Goal: Transaction & Acquisition: Purchase product/service

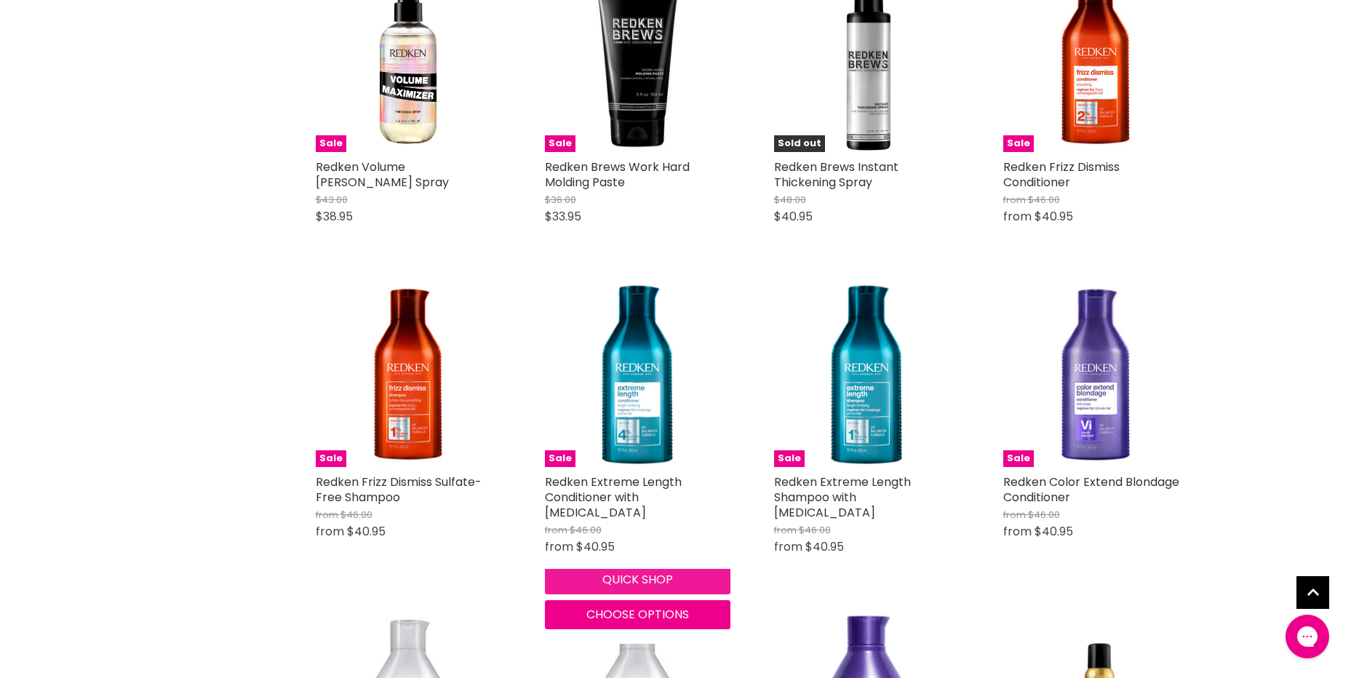
click at [648, 568] on button "Quick shop" at bounding box center [638, 579] width 186 height 29
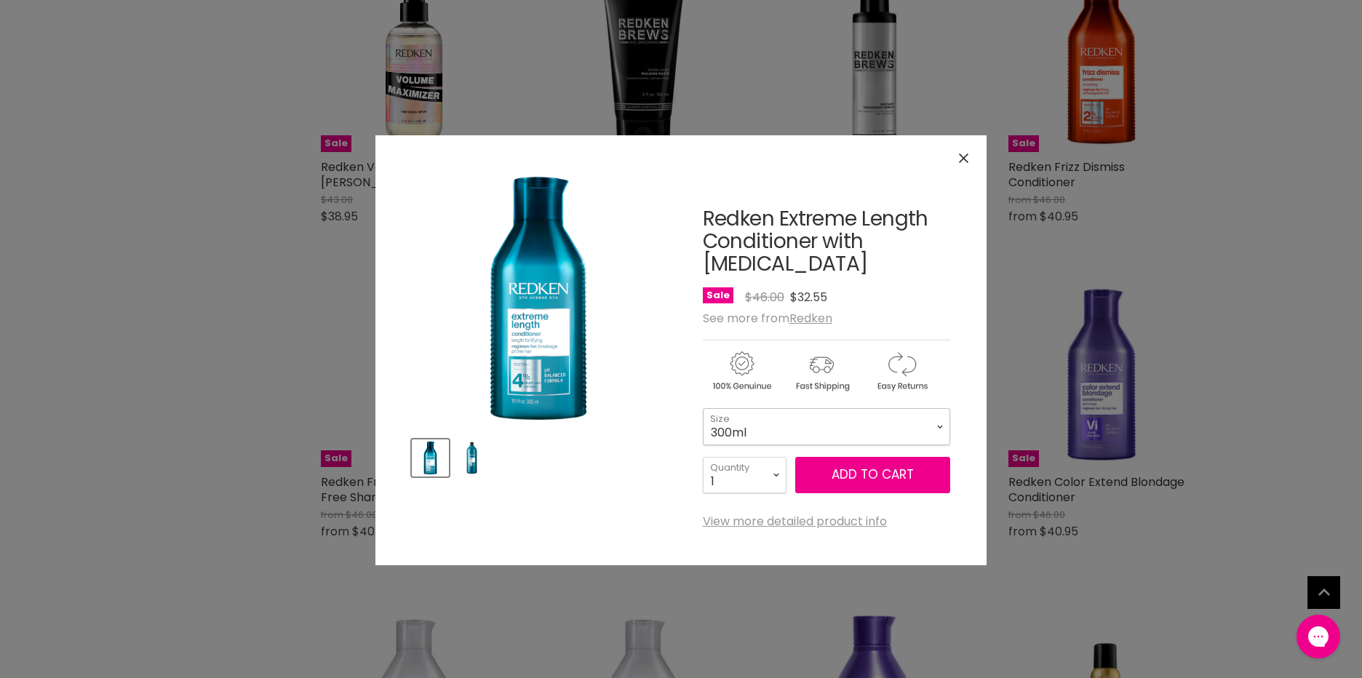
click at [779, 409] on select "300ml 500ml 1L" at bounding box center [826, 426] width 247 height 36
click at [703, 408] on select "300ml 500ml 1L" at bounding box center [826, 426] width 247 height 36
select select "500ml"
click at [859, 457] on button "Add to cart" at bounding box center [872, 475] width 155 height 36
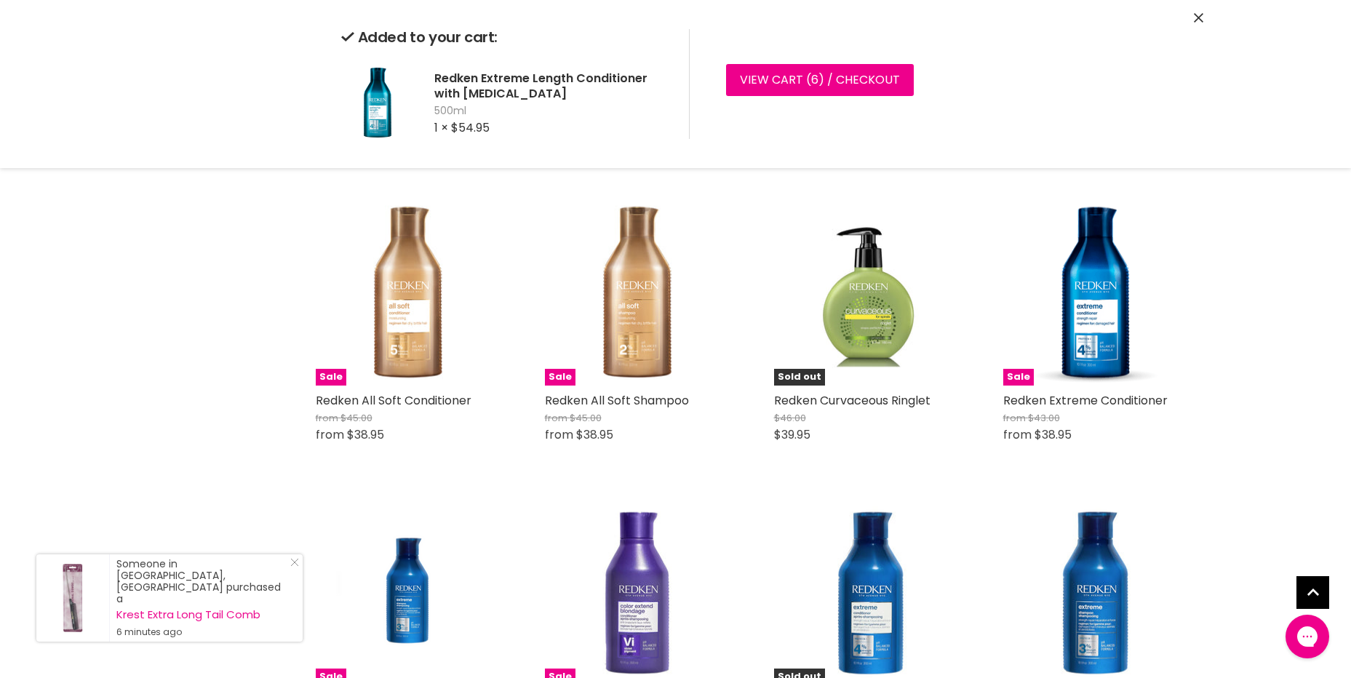
scroll to position [2070, 0]
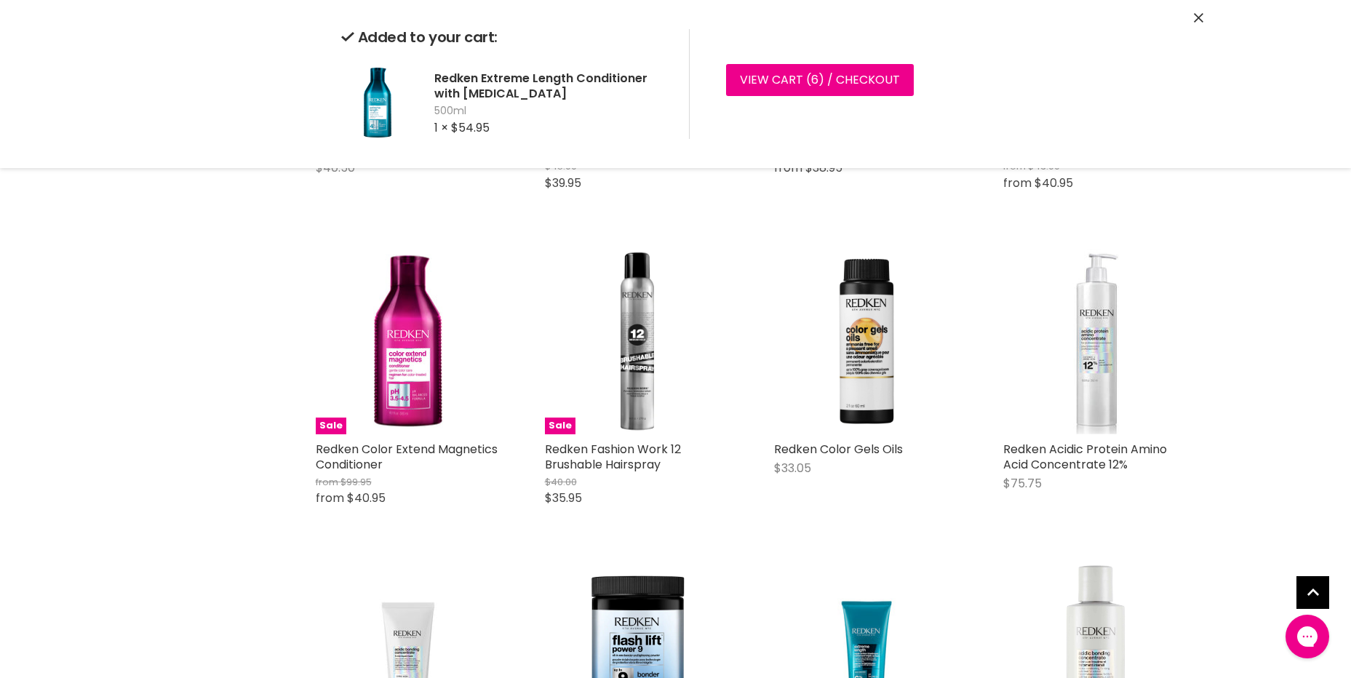
scroll to position [3783, 0]
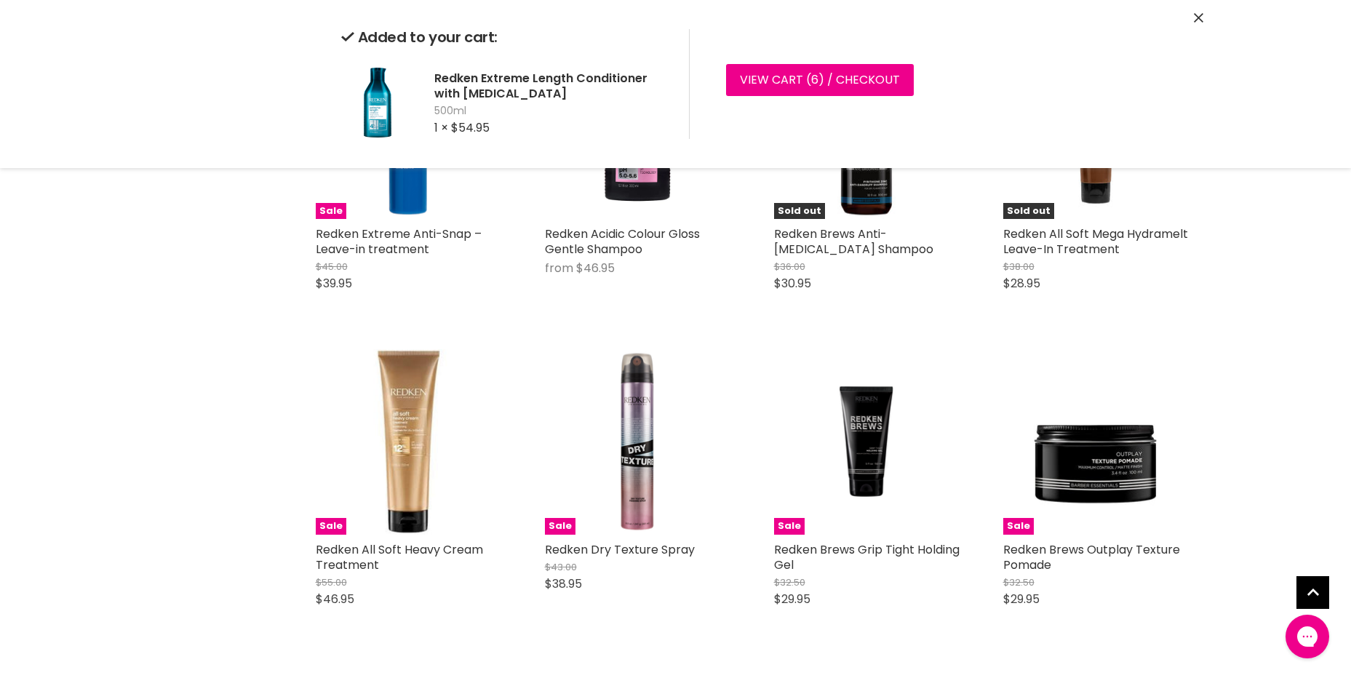
scroll to position [5850, 0]
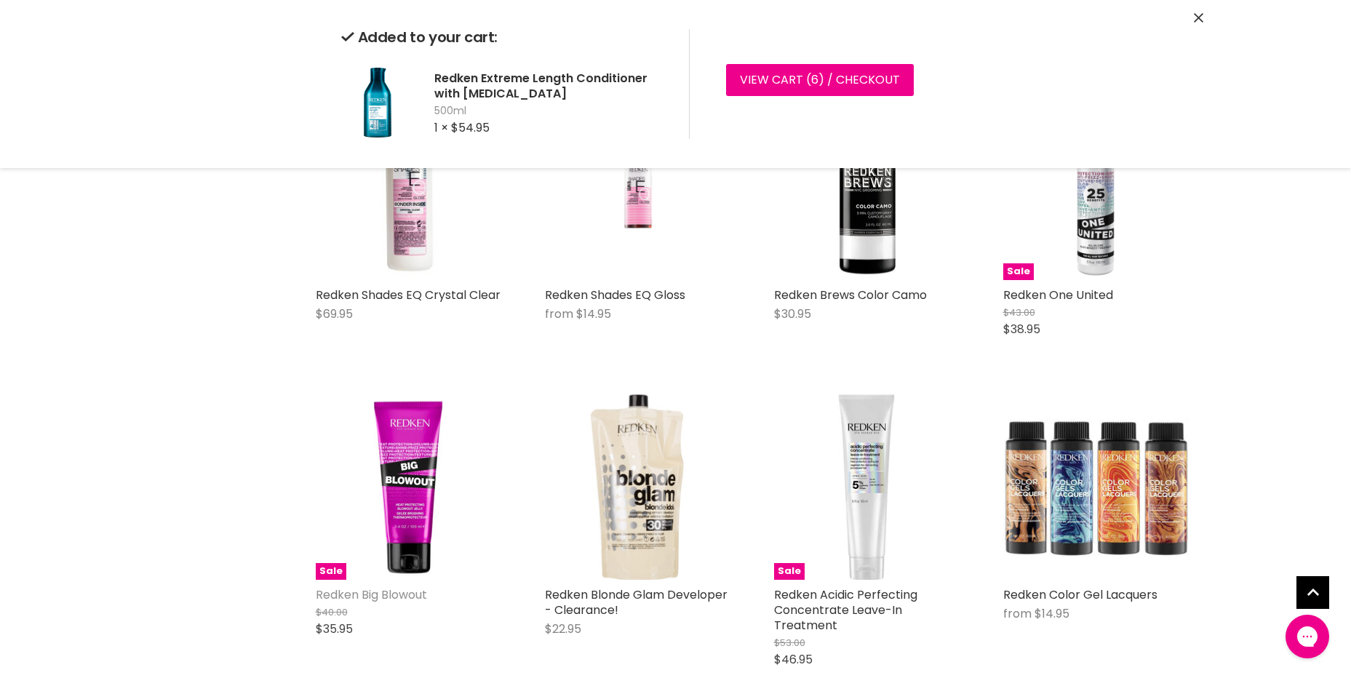
scroll to position [7859, 0]
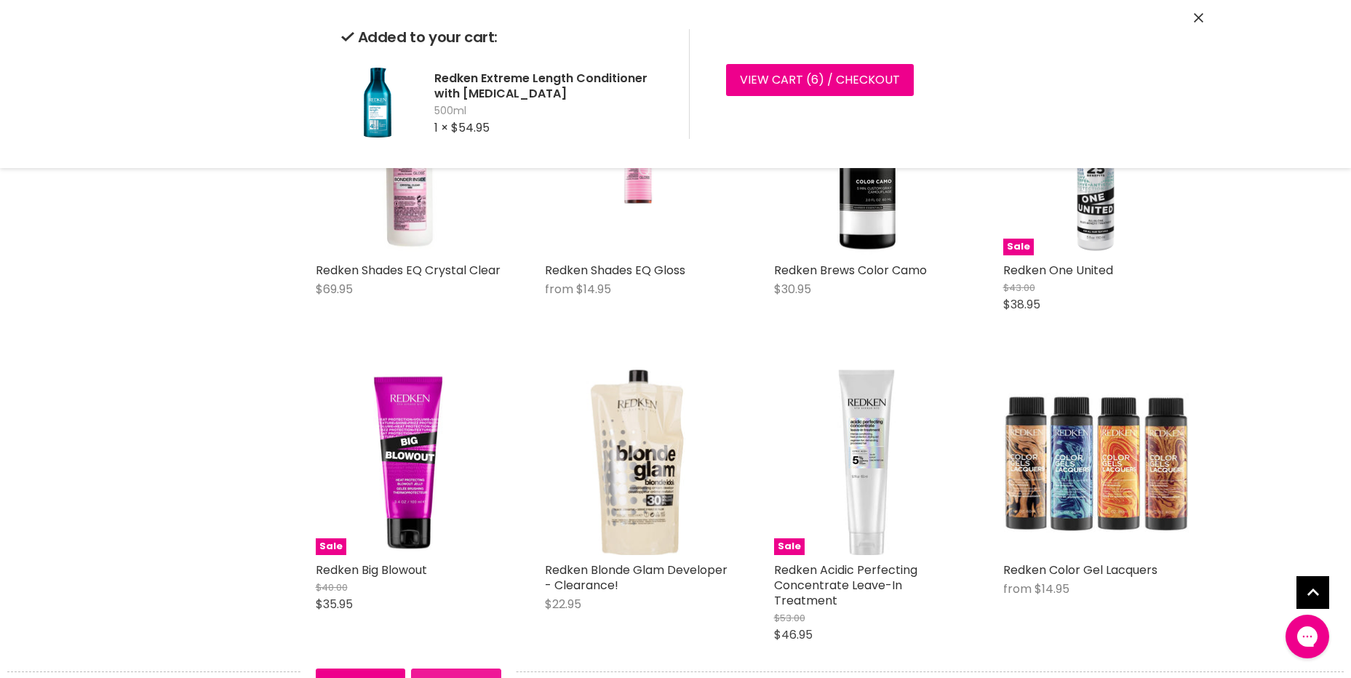
click at [444, 669] on button "Add to cart" at bounding box center [456, 683] width 90 height 29
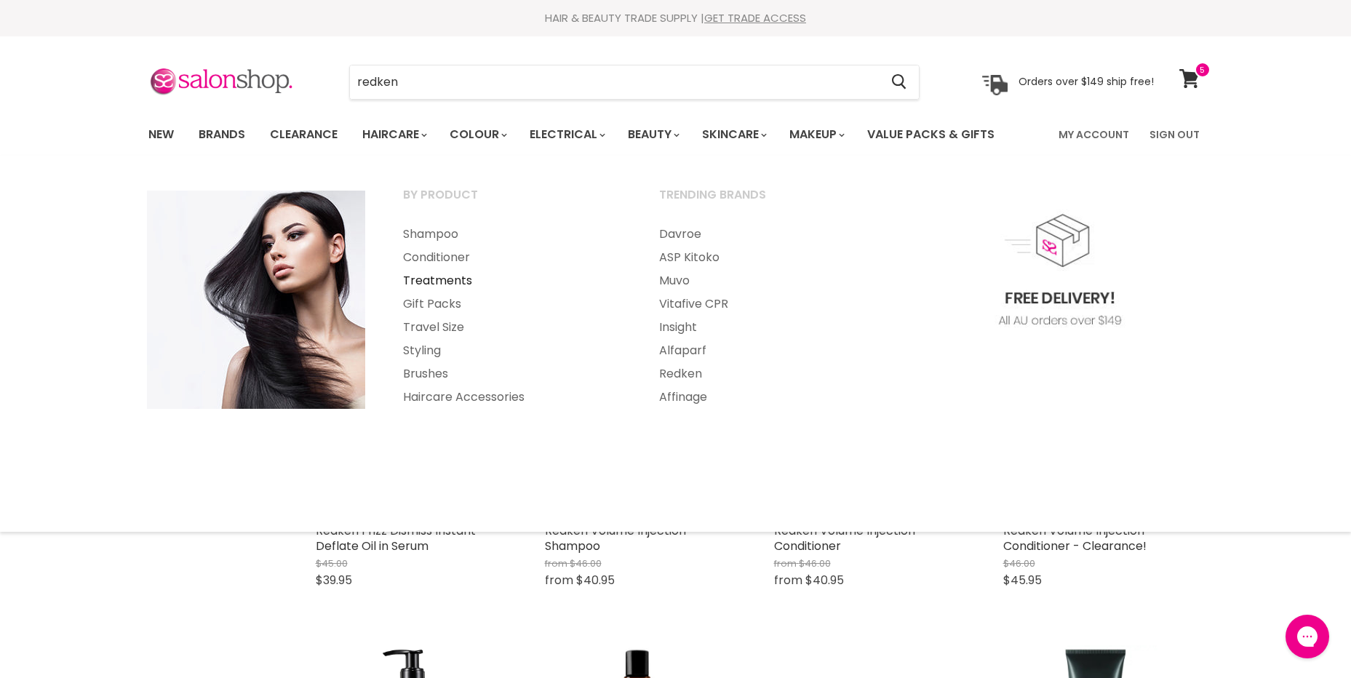
click at [443, 283] on link "Treatments" at bounding box center [511, 280] width 253 height 23
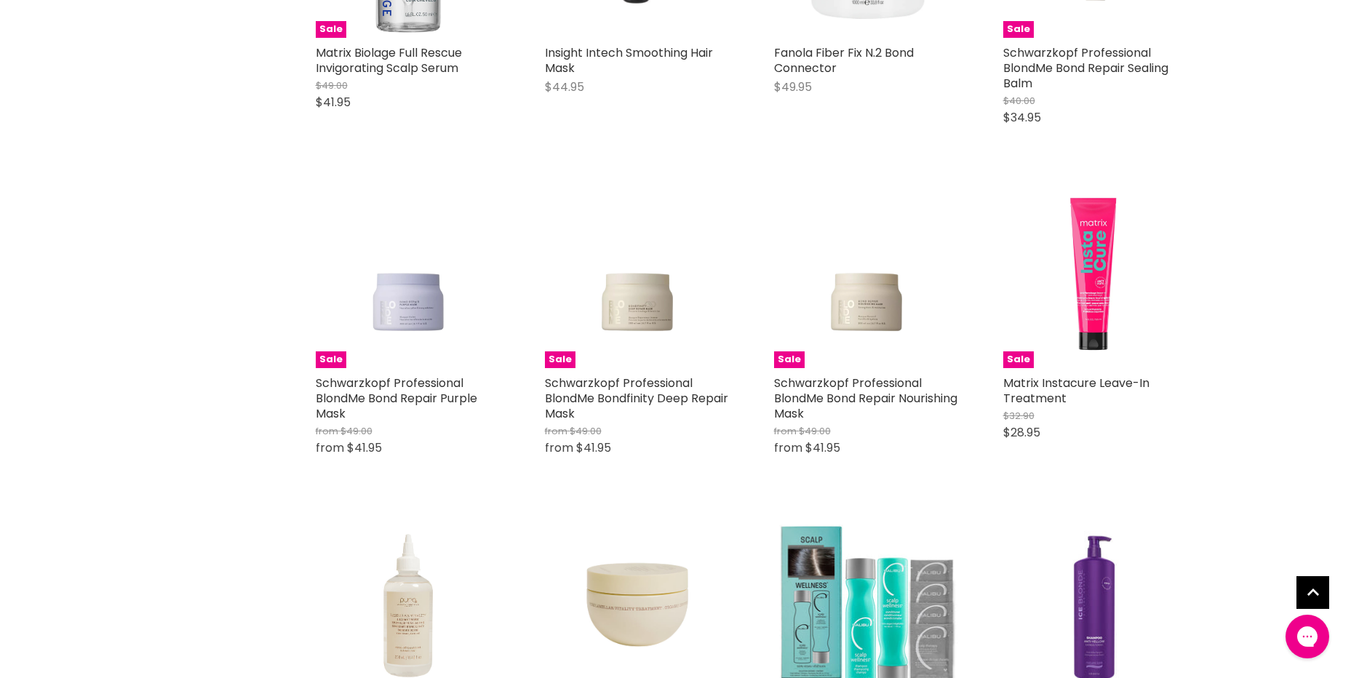
scroll to position [1310, 0]
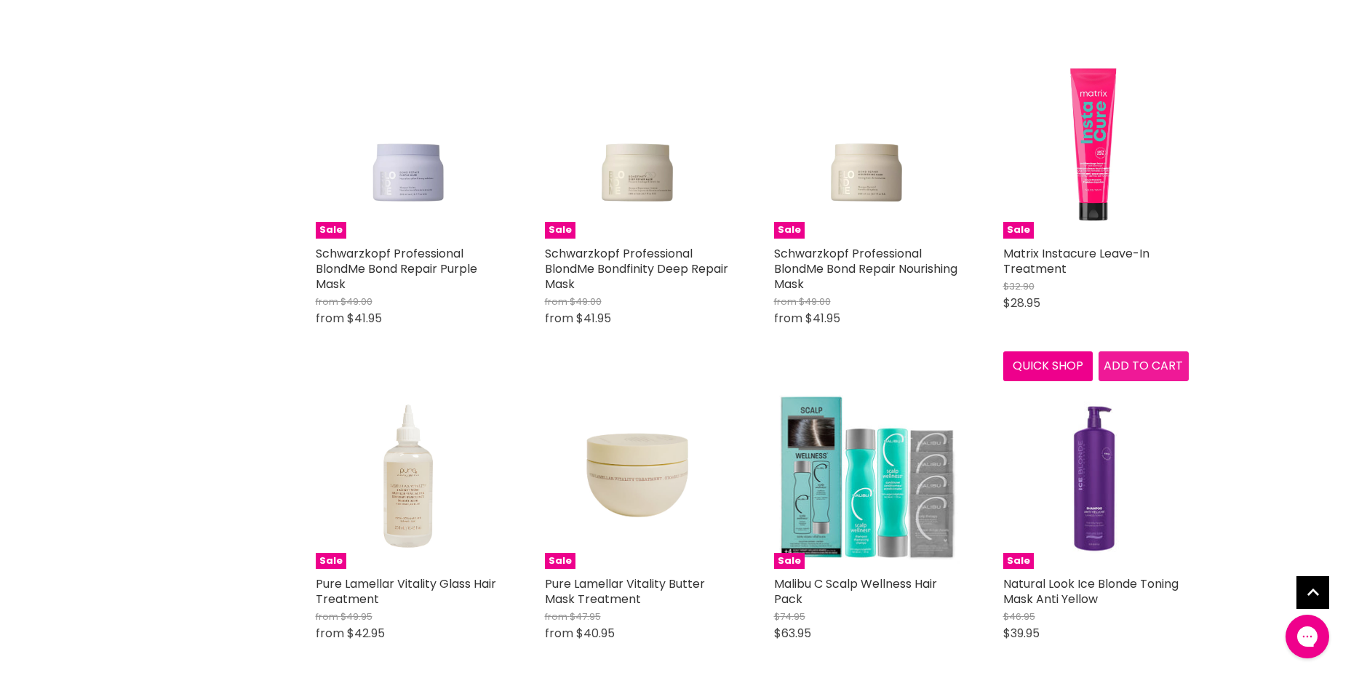
click at [1142, 361] on span "Add to cart" at bounding box center [1143, 365] width 79 height 17
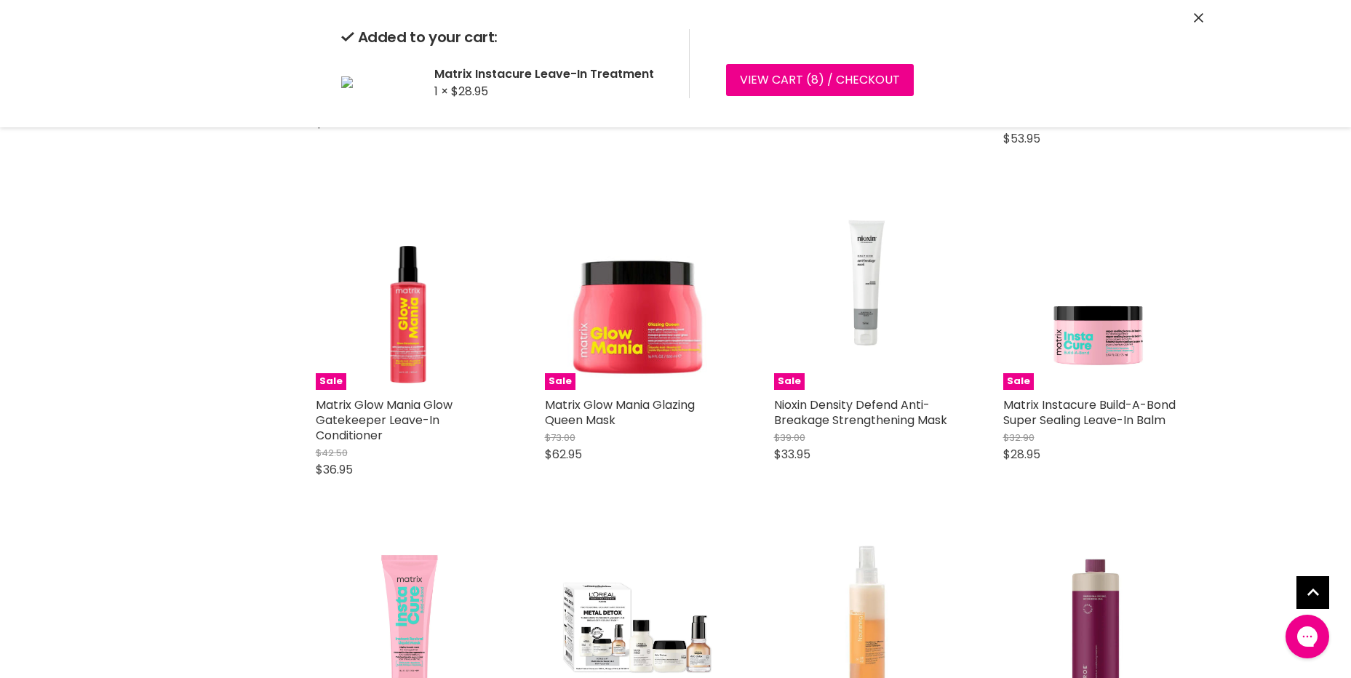
scroll to position [2911, 0]
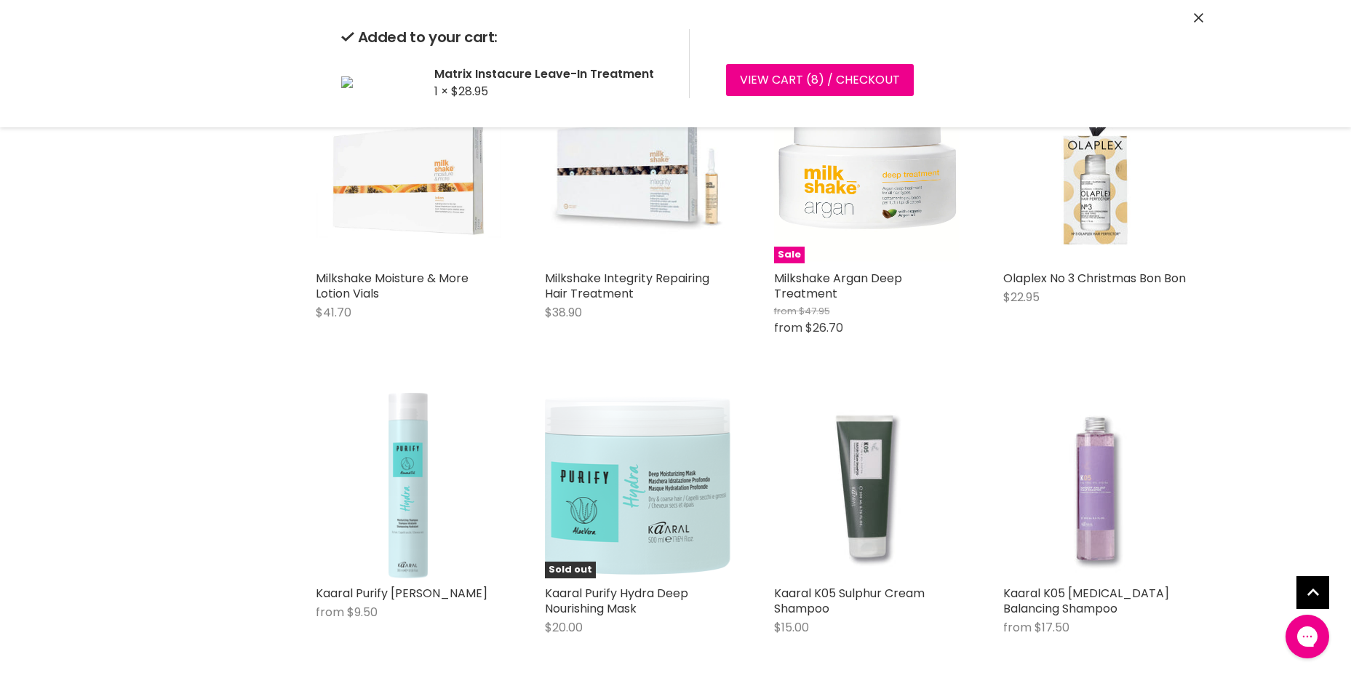
scroll to position [6331, 0]
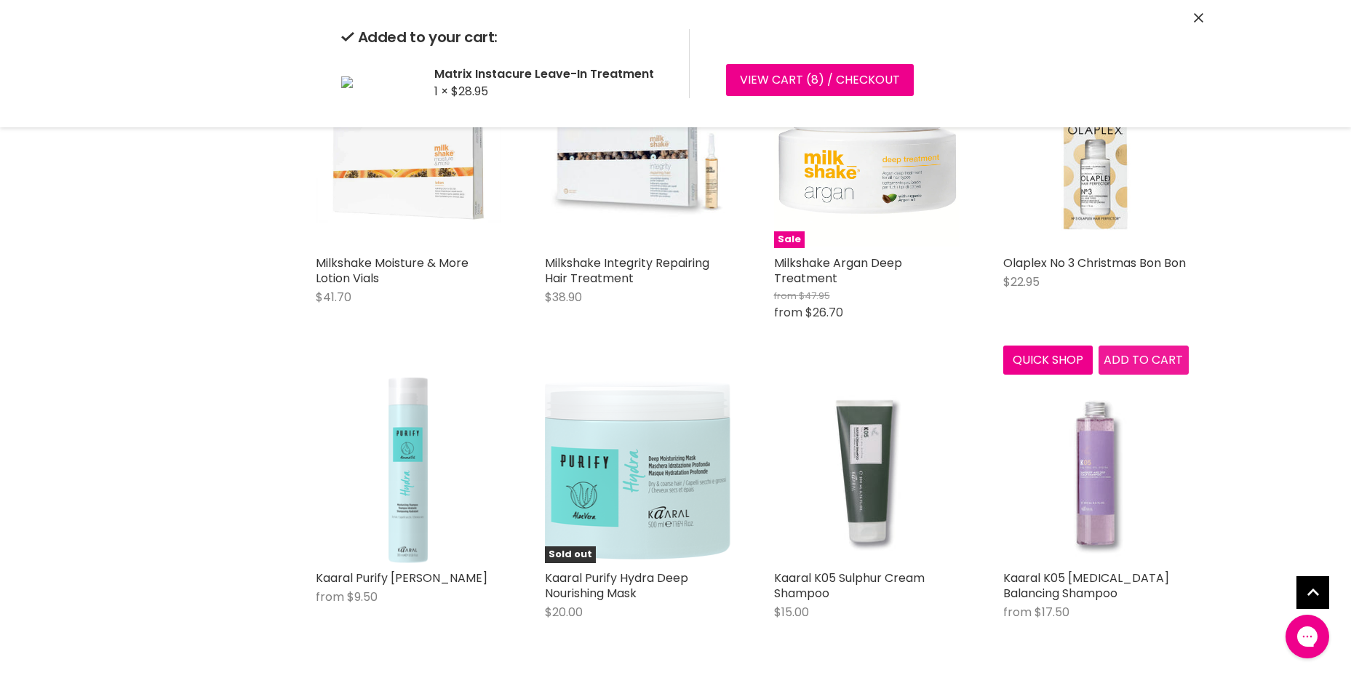
click at [1140, 356] on div "Olaplex No 3 Christmas Bon Bon $22.95 Olaplex Quick shop Add to cart" at bounding box center [1096, 219] width 215 height 342
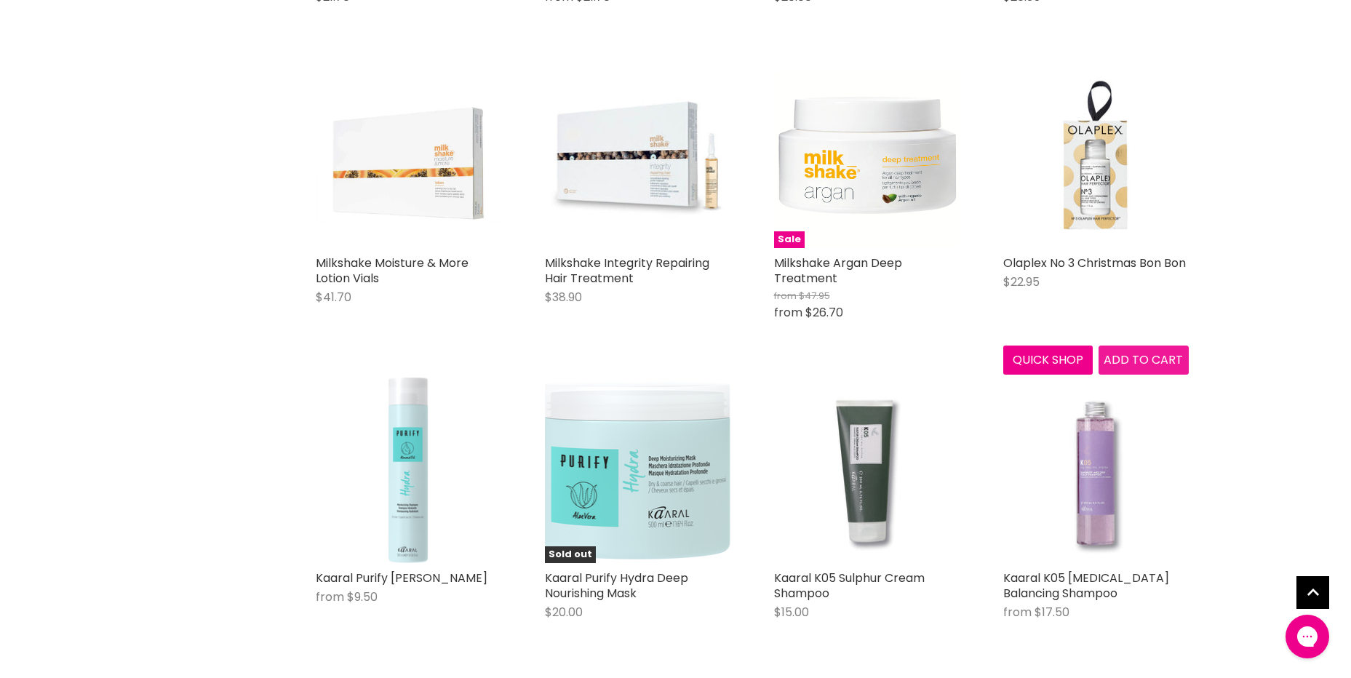
click at [1129, 353] on span "Add to cart" at bounding box center [1143, 359] width 79 height 17
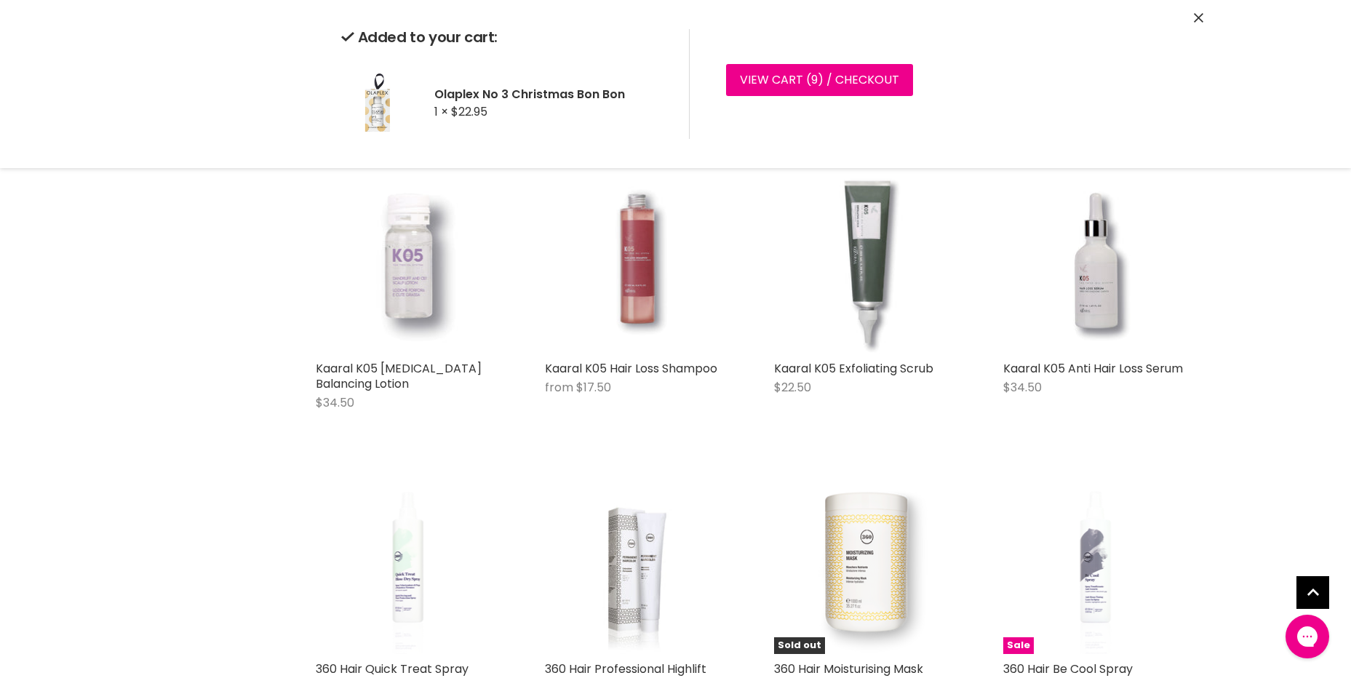
scroll to position [7131, 0]
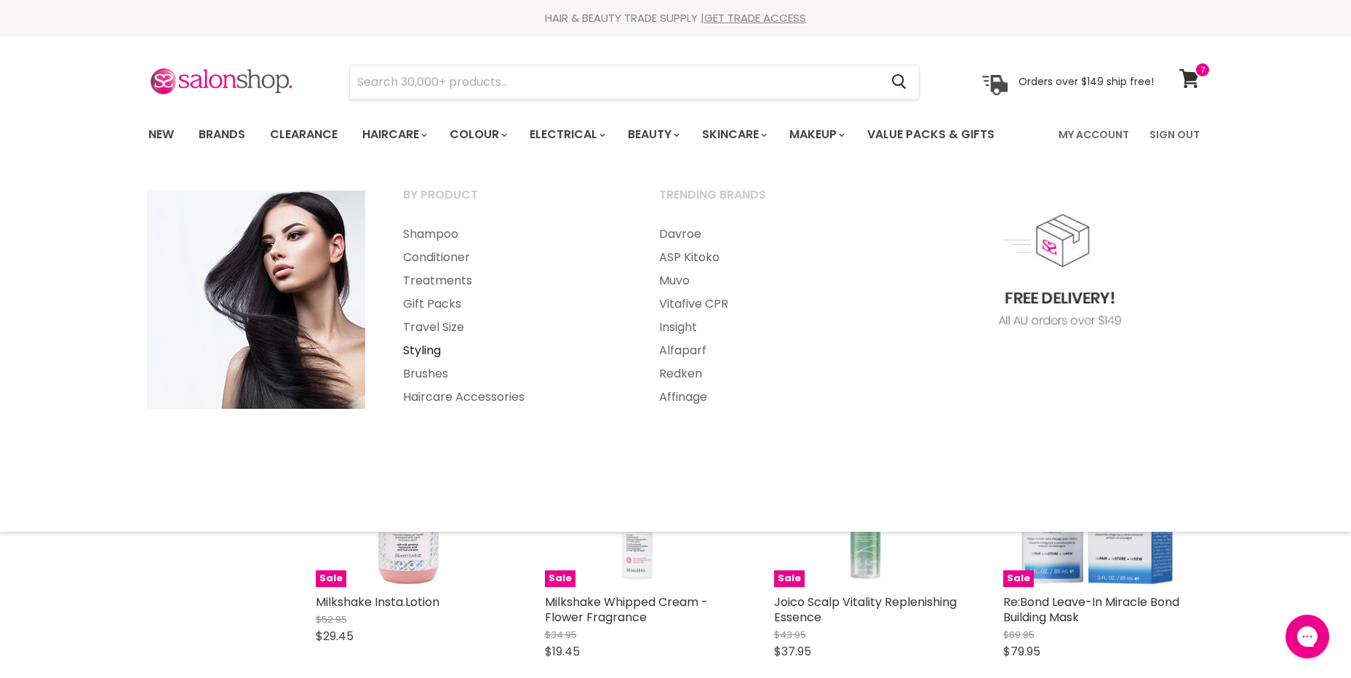
click at [424, 349] on link "Styling" at bounding box center [511, 350] width 253 height 23
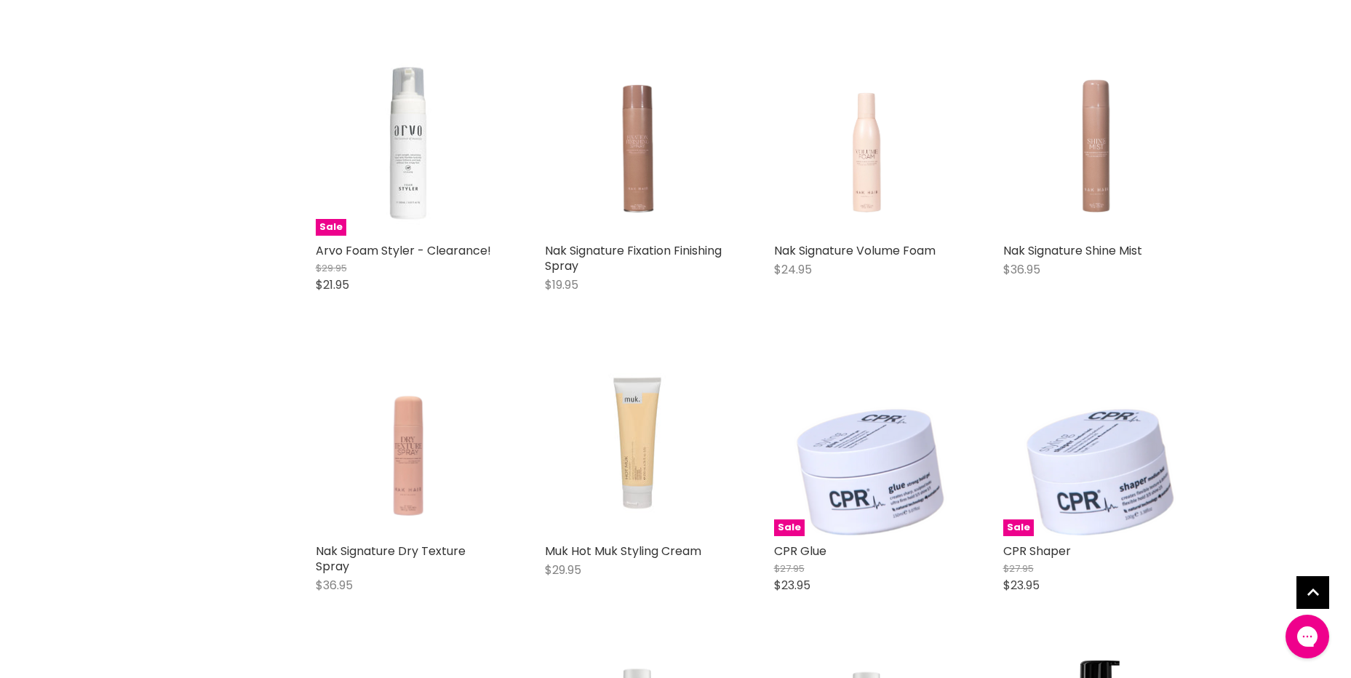
scroll to position [3129, 0]
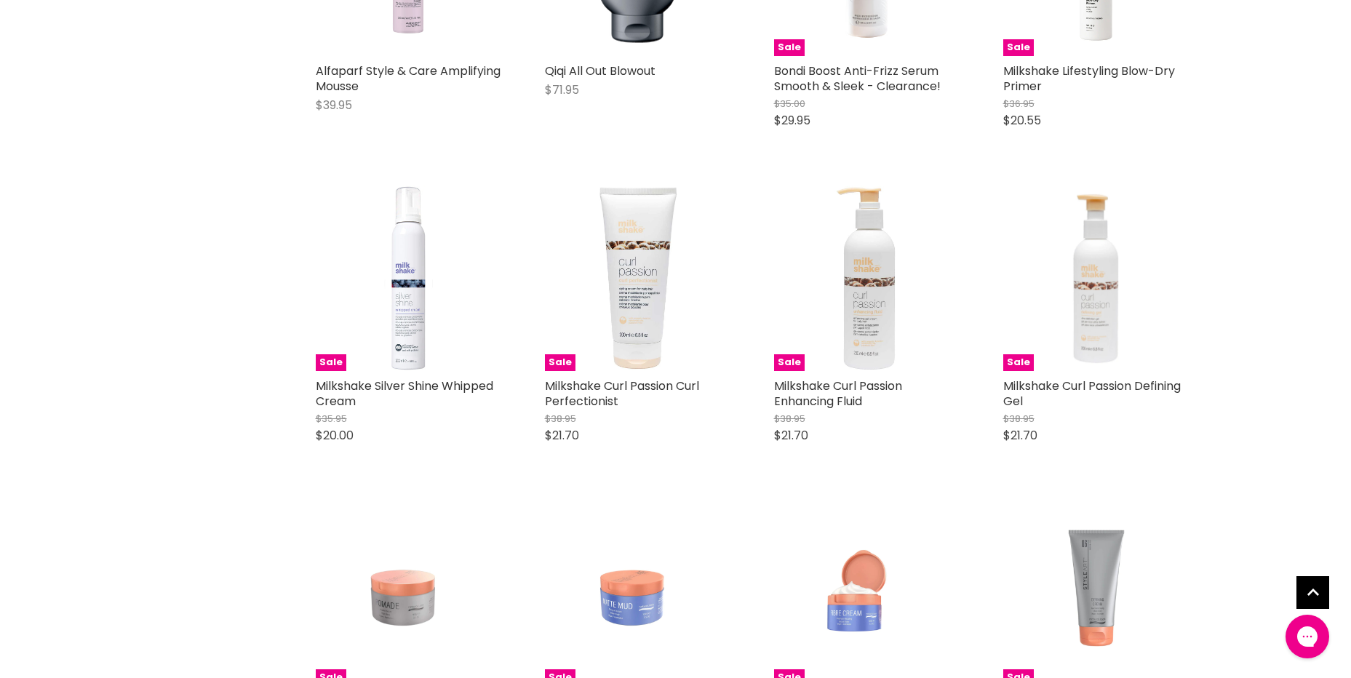
scroll to position [7059, 0]
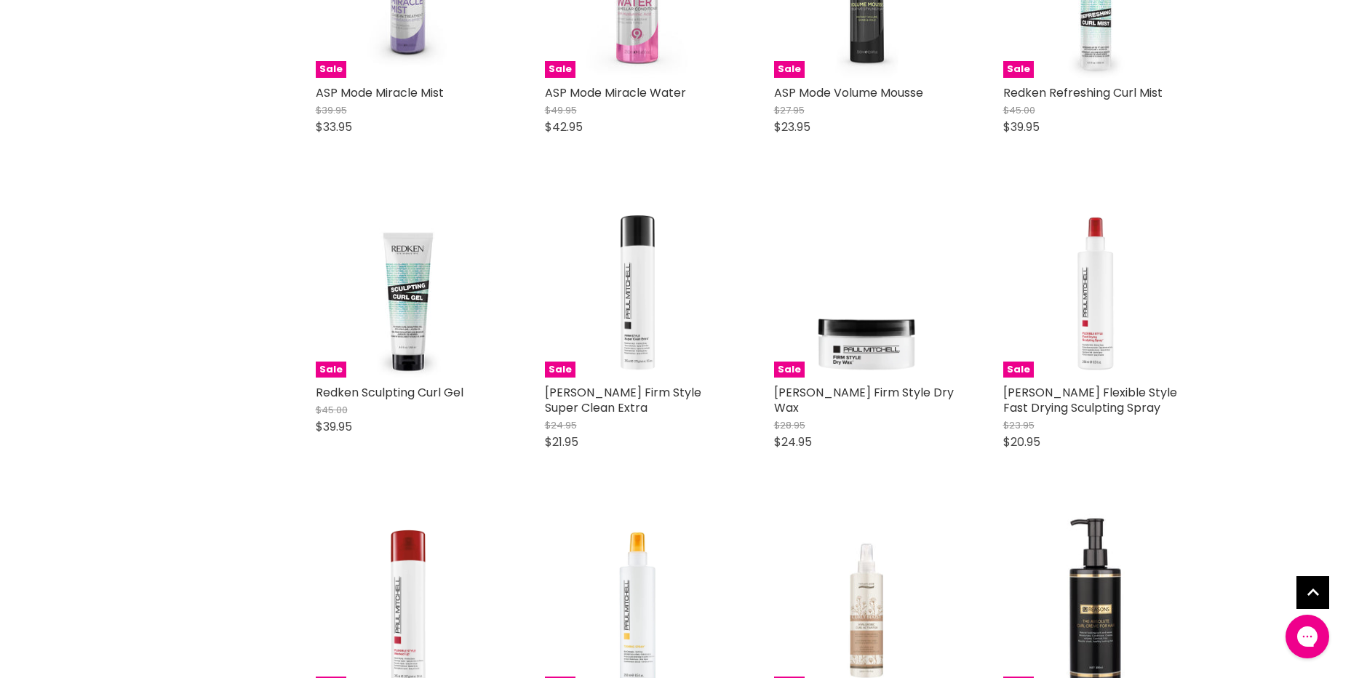
scroll to position [9315, 0]
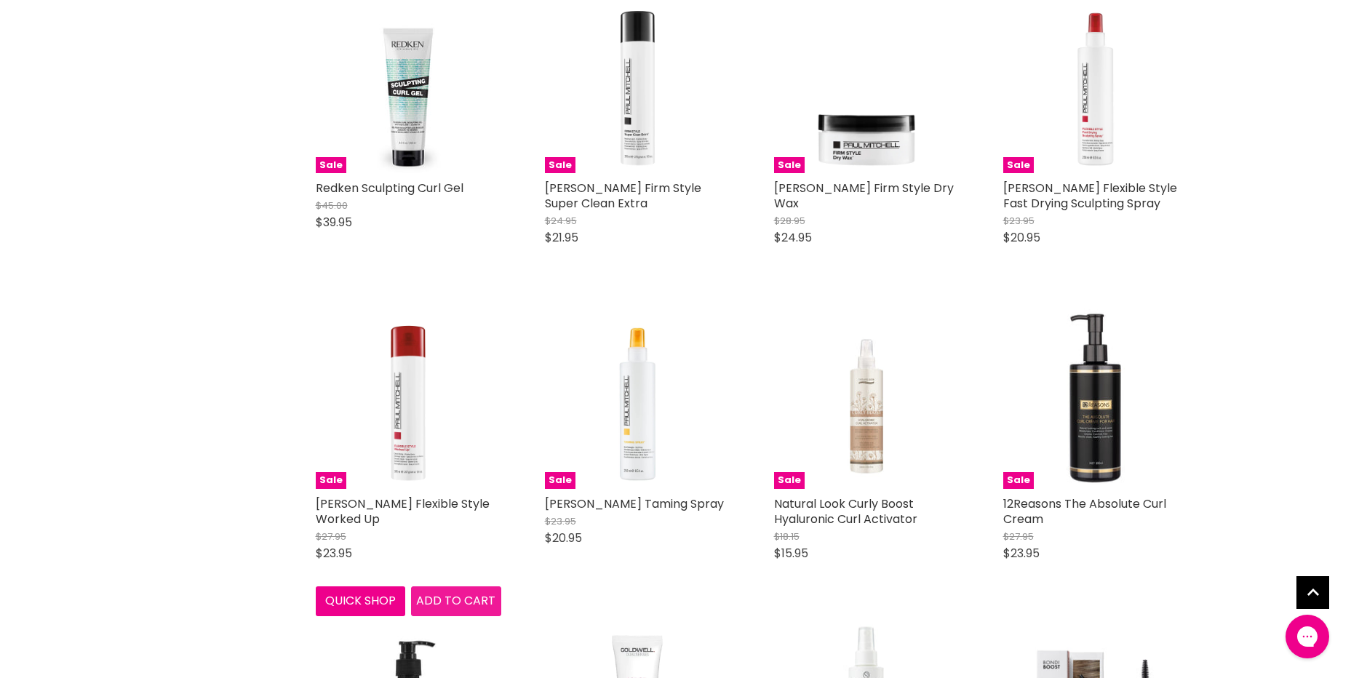
click at [448, 592] on span "Add to cart" at bounding box center [455, 600] width 79 height 17
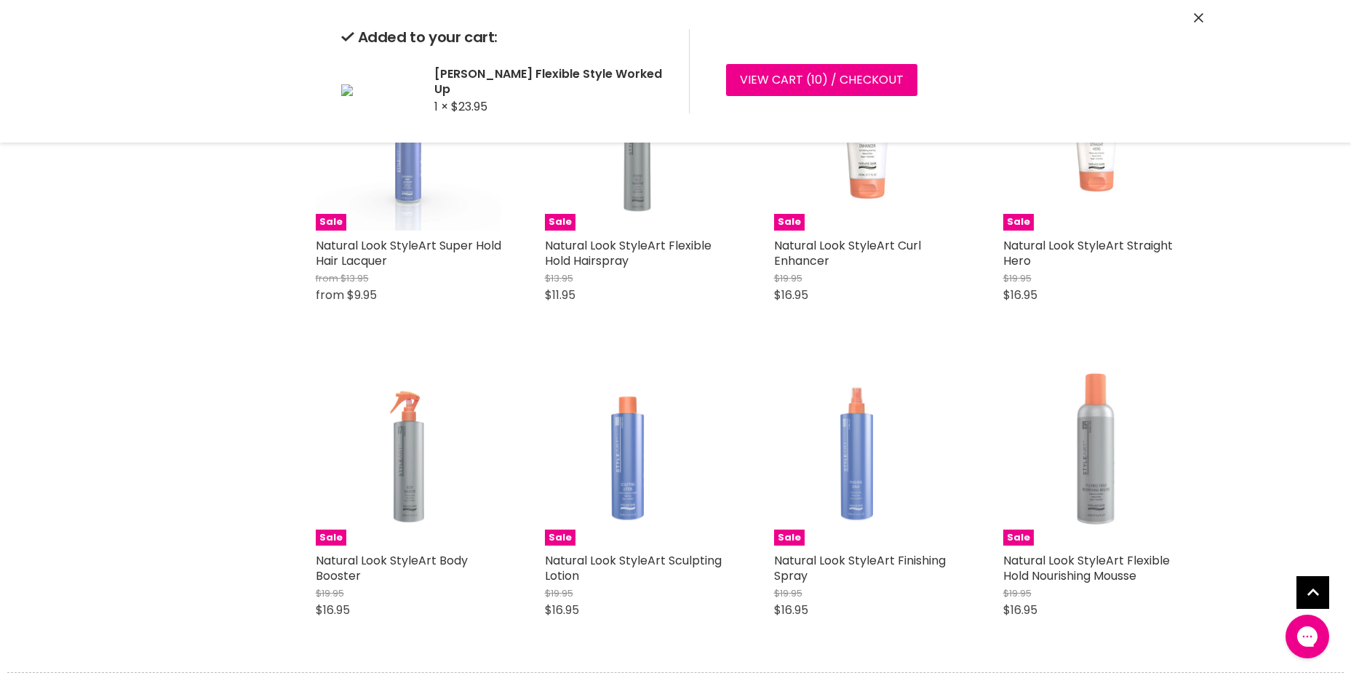
scroll to position [10843, 0]
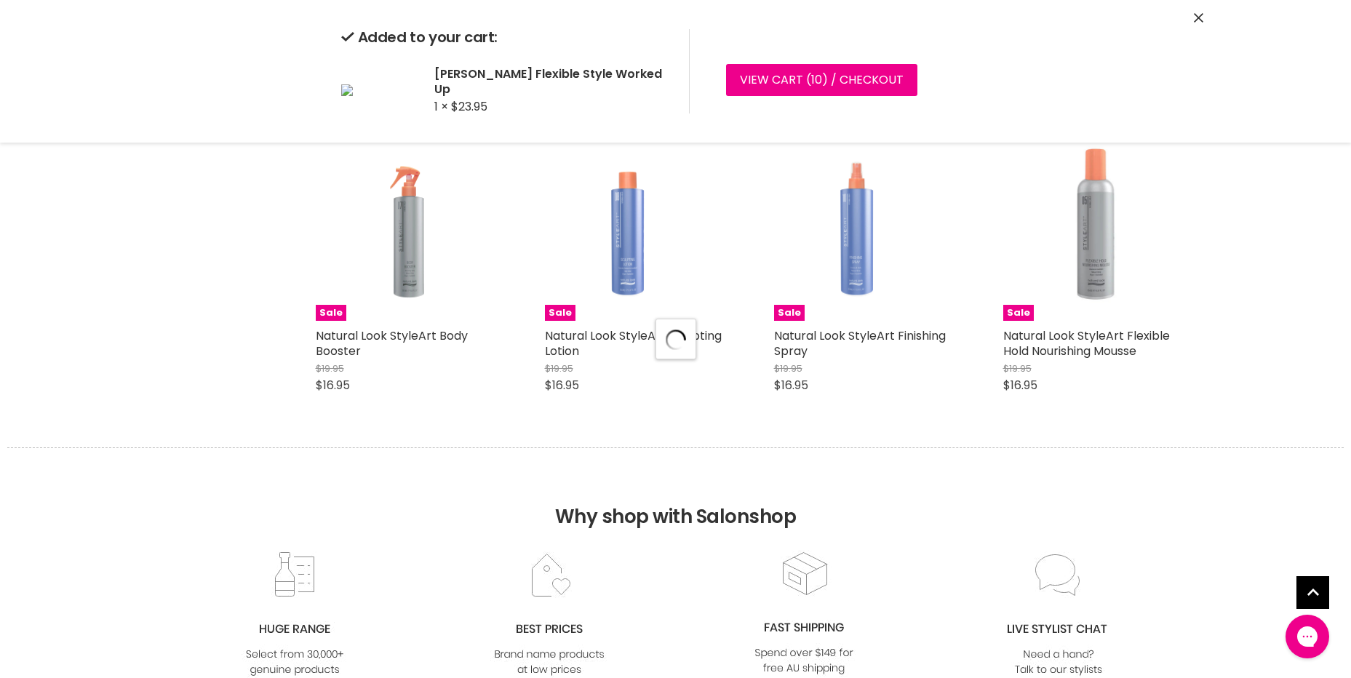
scroll to position [11061, 0]
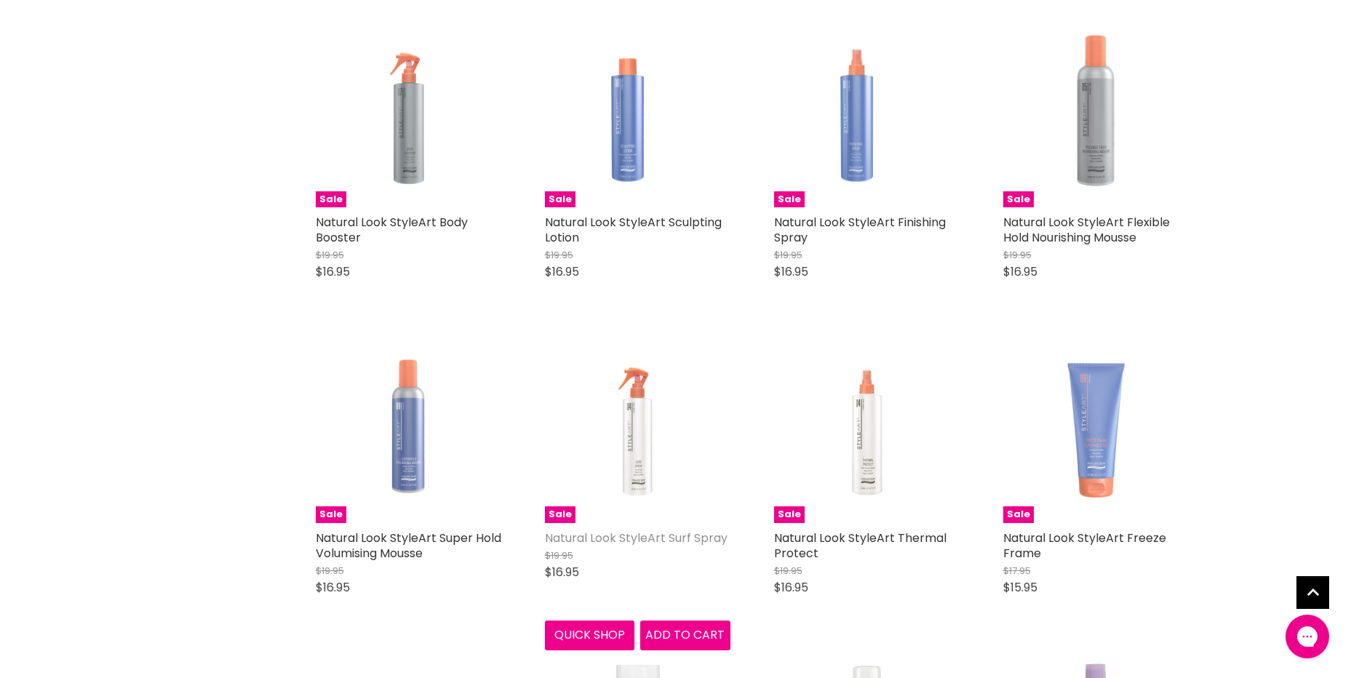
scroll to position [11279, 0]
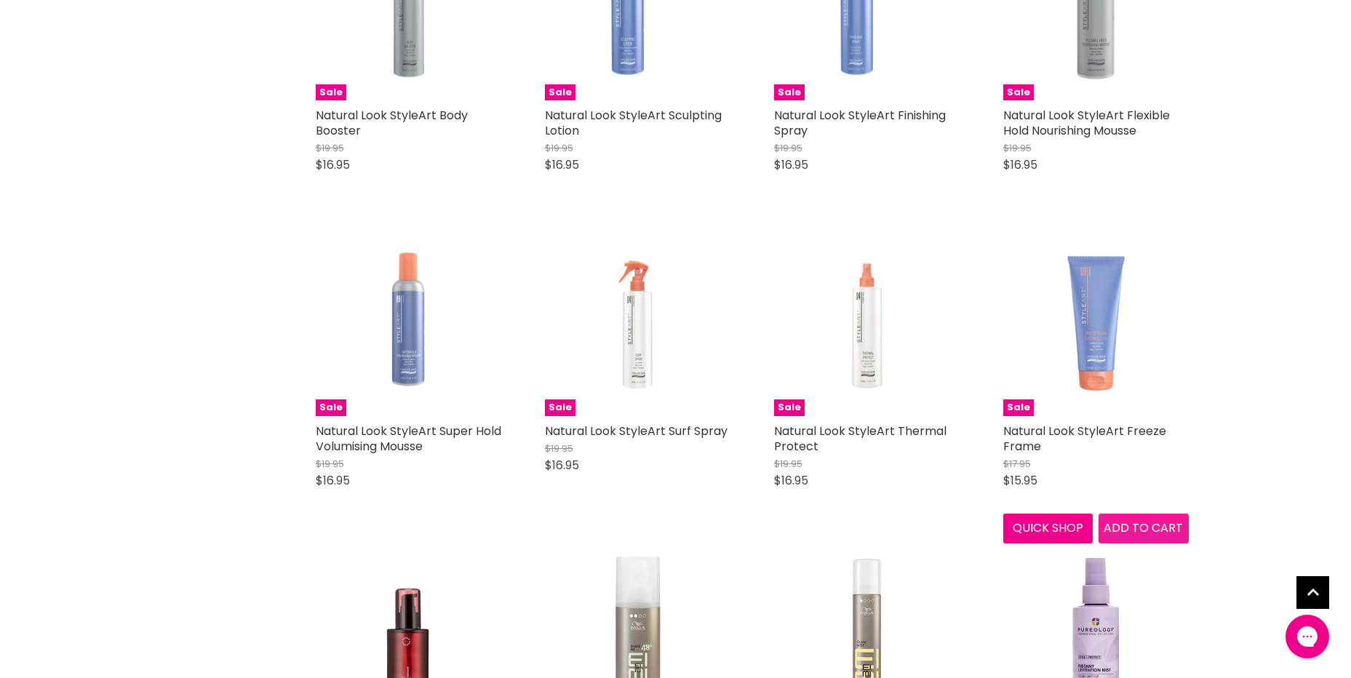
click at [1136, 520] on span "Add to cart" at bounding box center [1143, 528] width 79 height 17
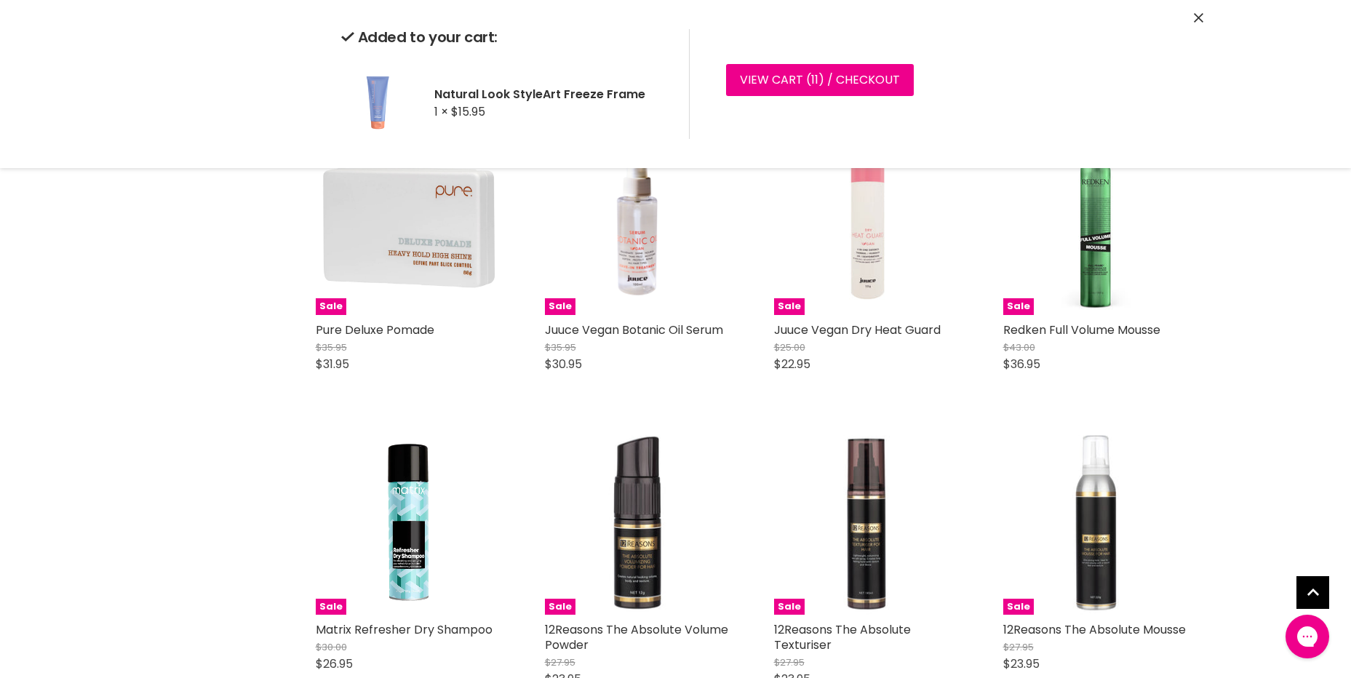
scroll to position [14627, 0]
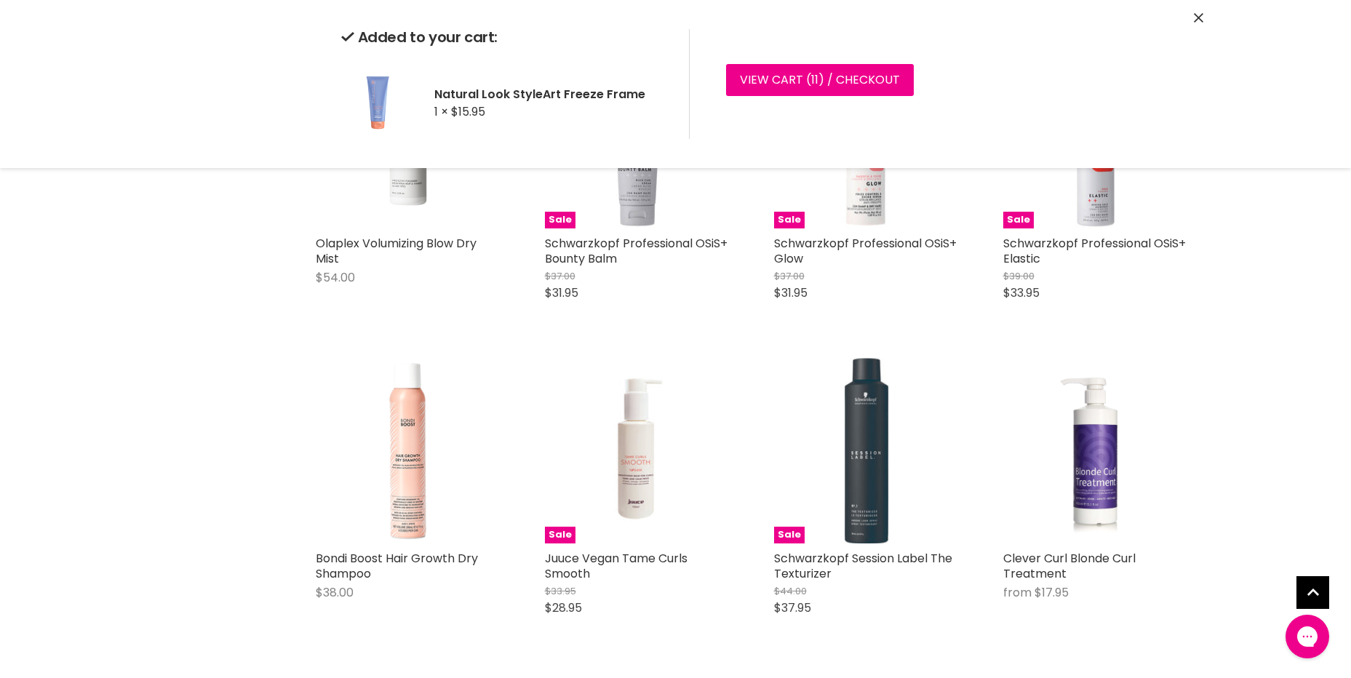
scroll to position [18265, 0]
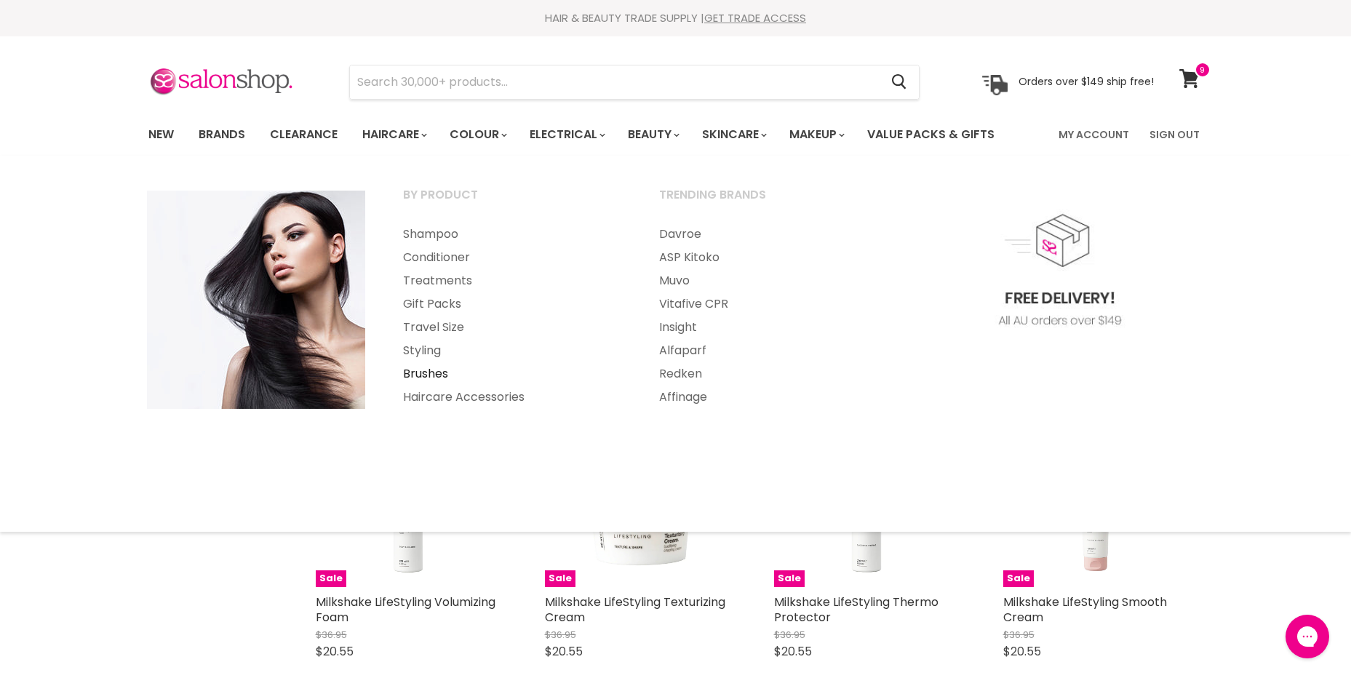
click at [426, 375] on link "Brushes" at bounding box center [511, 373] width 253 height 23
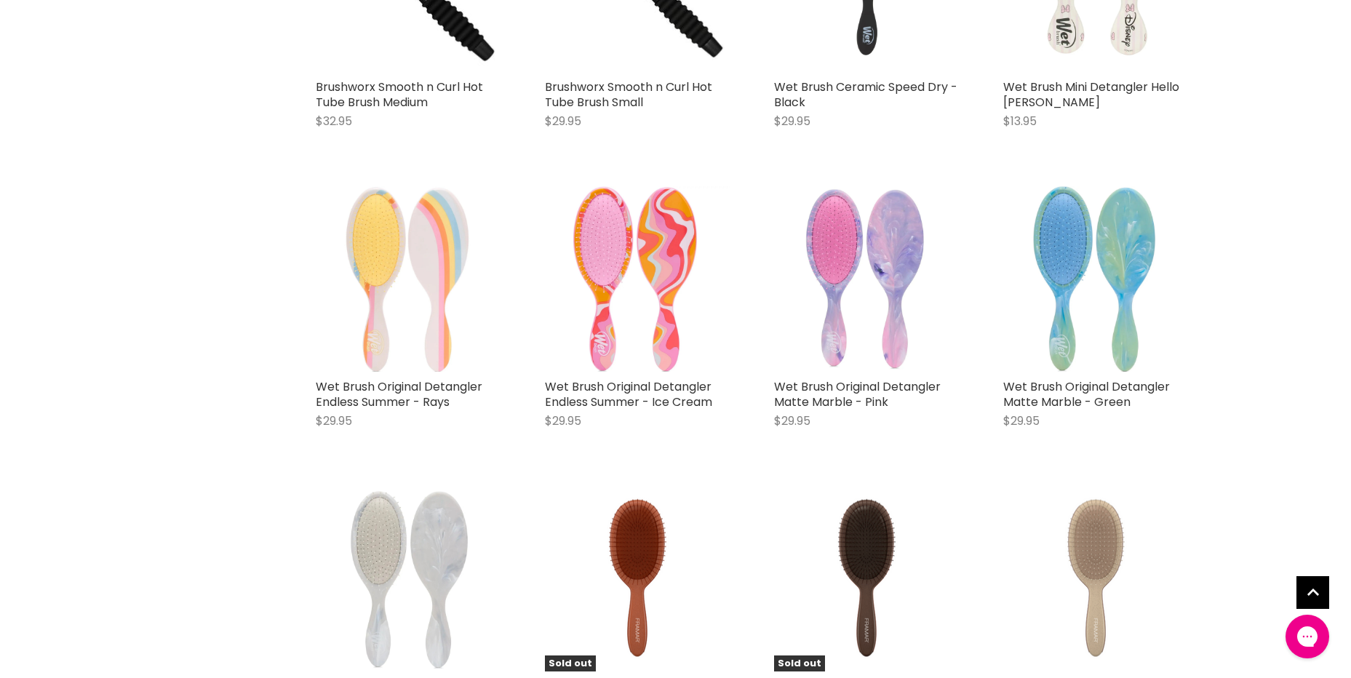
scroll to position [1965, 0]
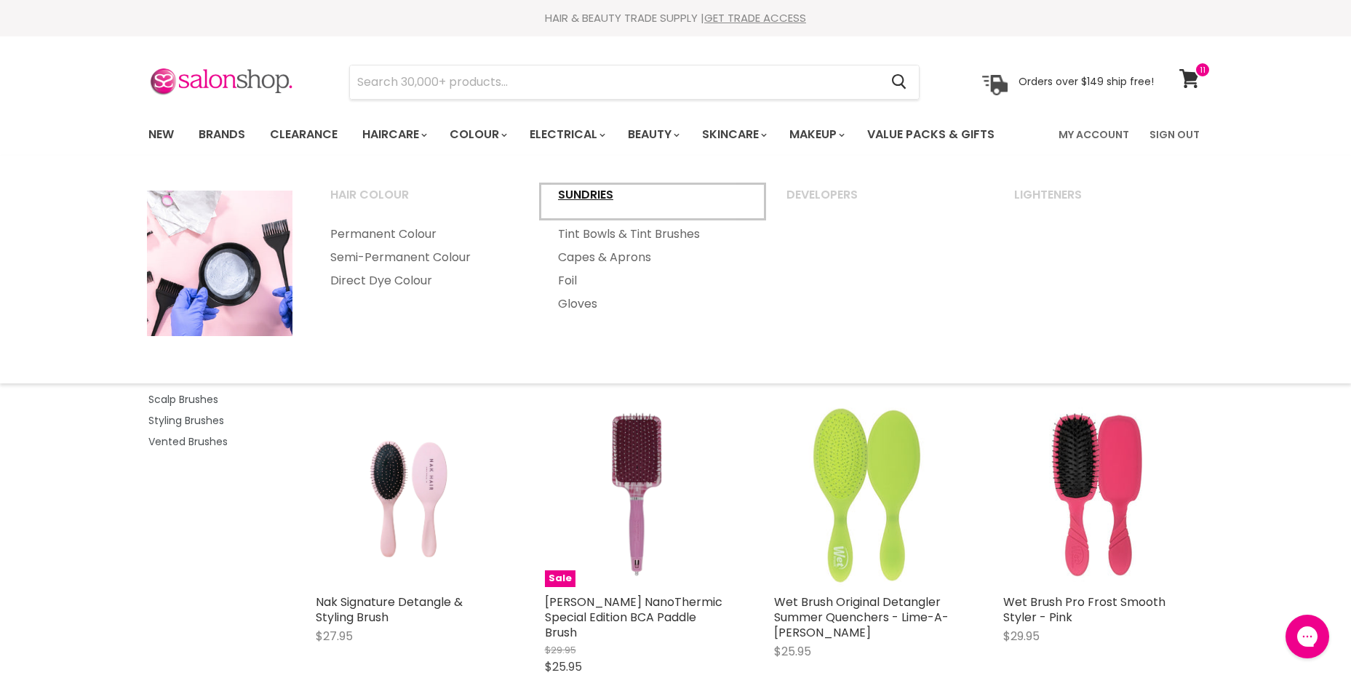
click at [584, 191] on link "Sundries" at bounding box center [653, 201] width 226 height 36
click at [830, 189] on link "Developers" at bounding box center [881, 201] width 226 height 36
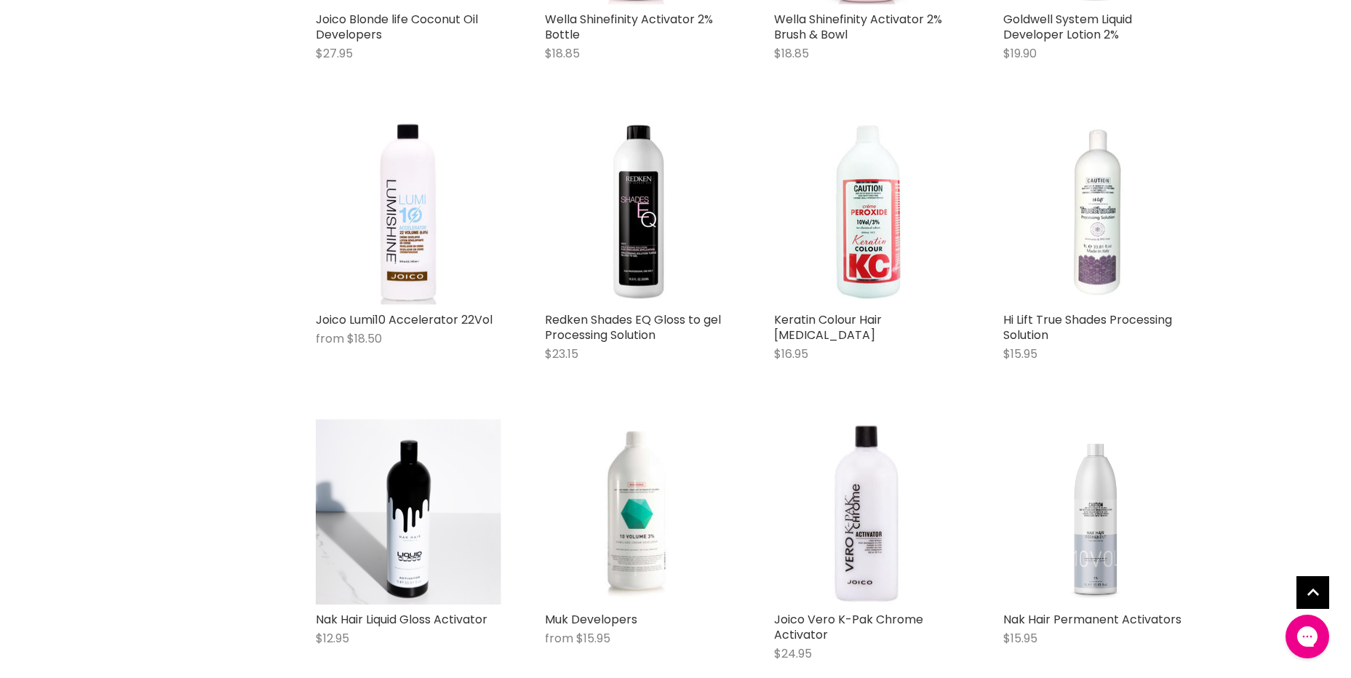
scroll to position [1528, 0]
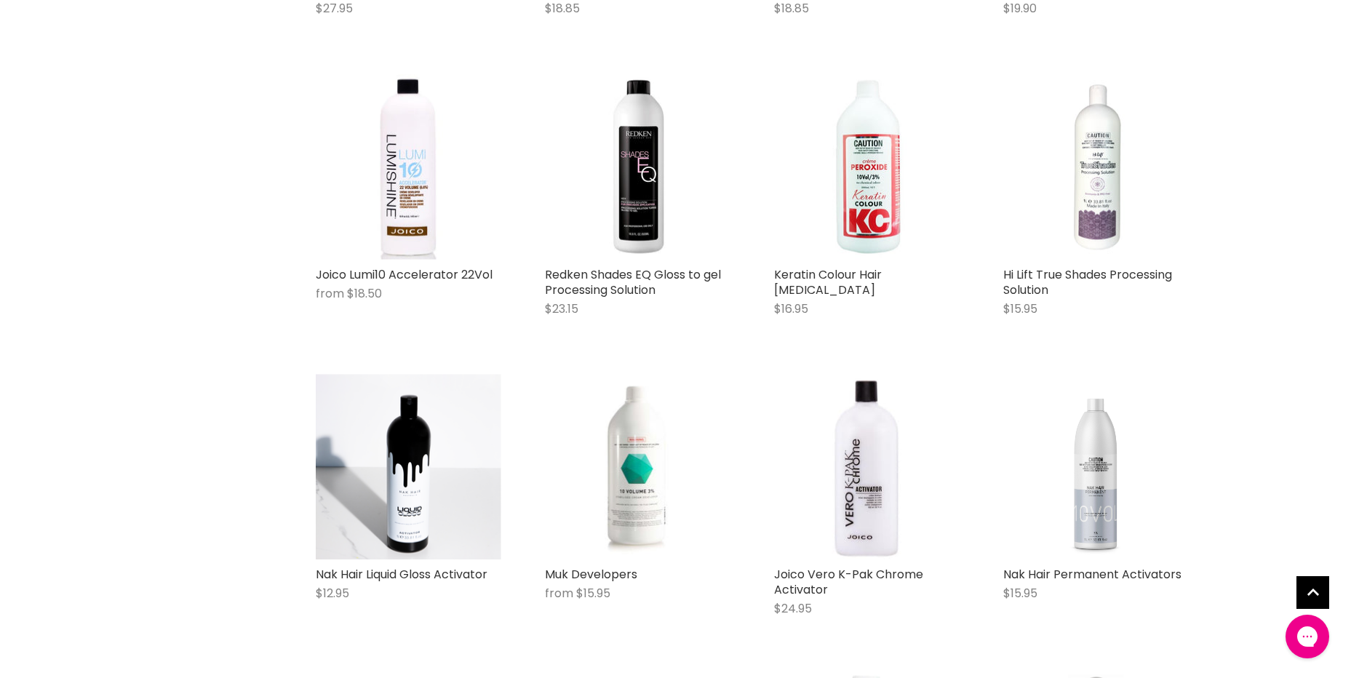
drag, startPoint x: 178, startPoint y: 466, endPoint x: 111, endPoint y: 440, distance: 72.6
click at [115, 444] on div "Brand 360 Hair Affinage Alfaparf ASP Kitoko Base Chi Clairol Professional Crist…" at bounding box center [675, 562] width 1351 height 3828
click at [419, 477] on img "Main content" at bounding box center [409, 467] width 186 height 186
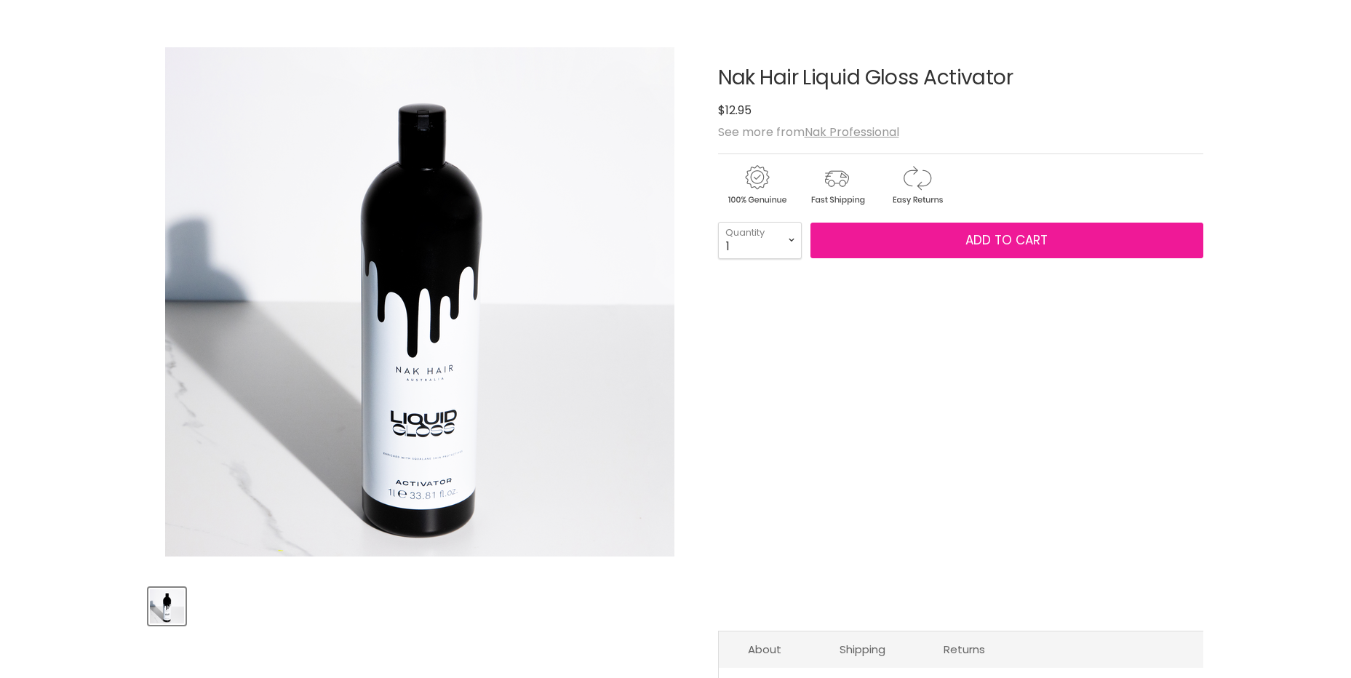
click at [961, 238] on button "Add to cart" at bounding box center [1007, 241] width 393 height 36
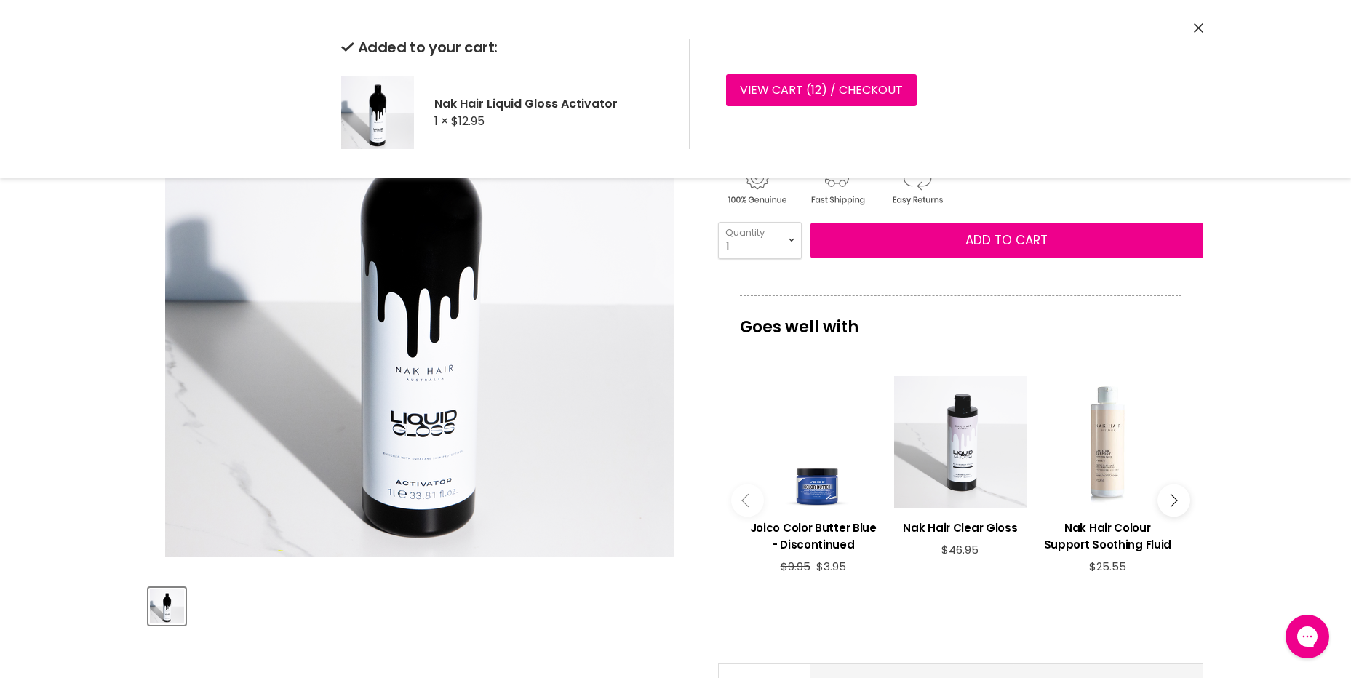
click at [966, 480] on div "Main content" at bounding box center [960, 442] width 132 height 132
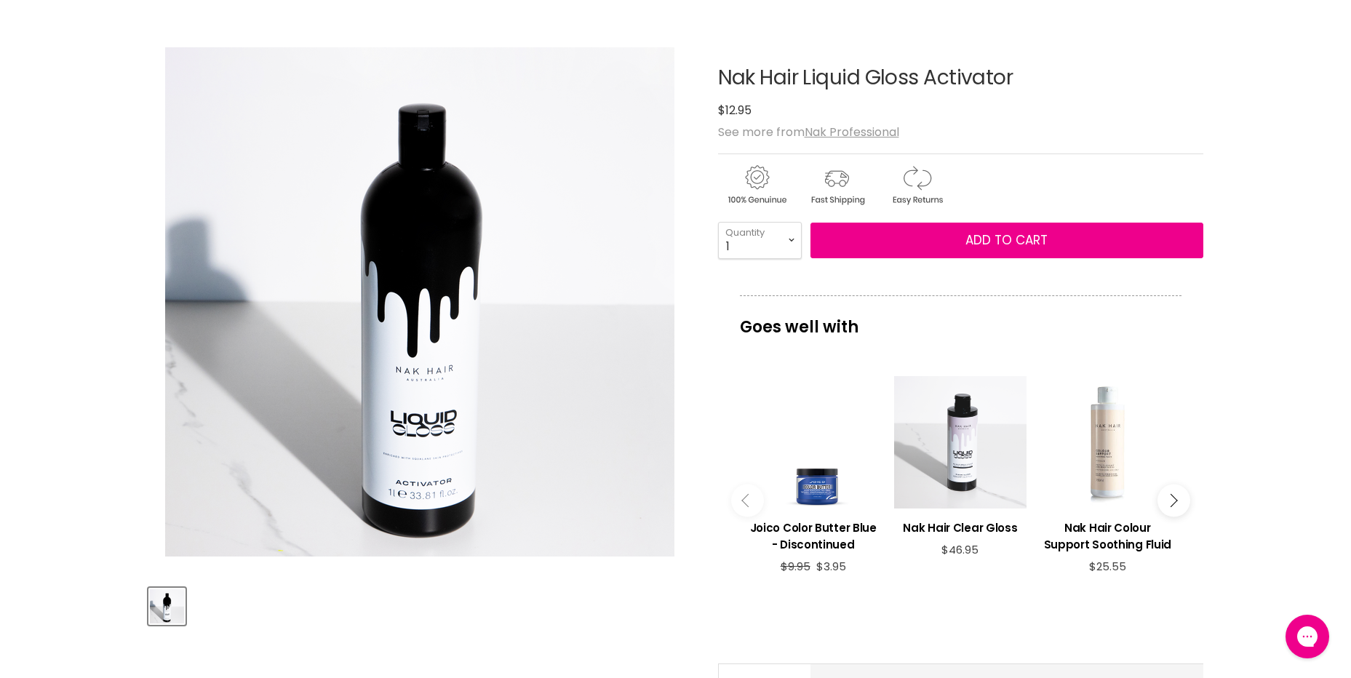
drag, startPoint x: 969, startPoint y: 481, endPoint x: 945, endPoint y: 482, distance: 24.8
click at [945, 482] on div "Main content" at bounding box center [960, 442] width 132 height 132
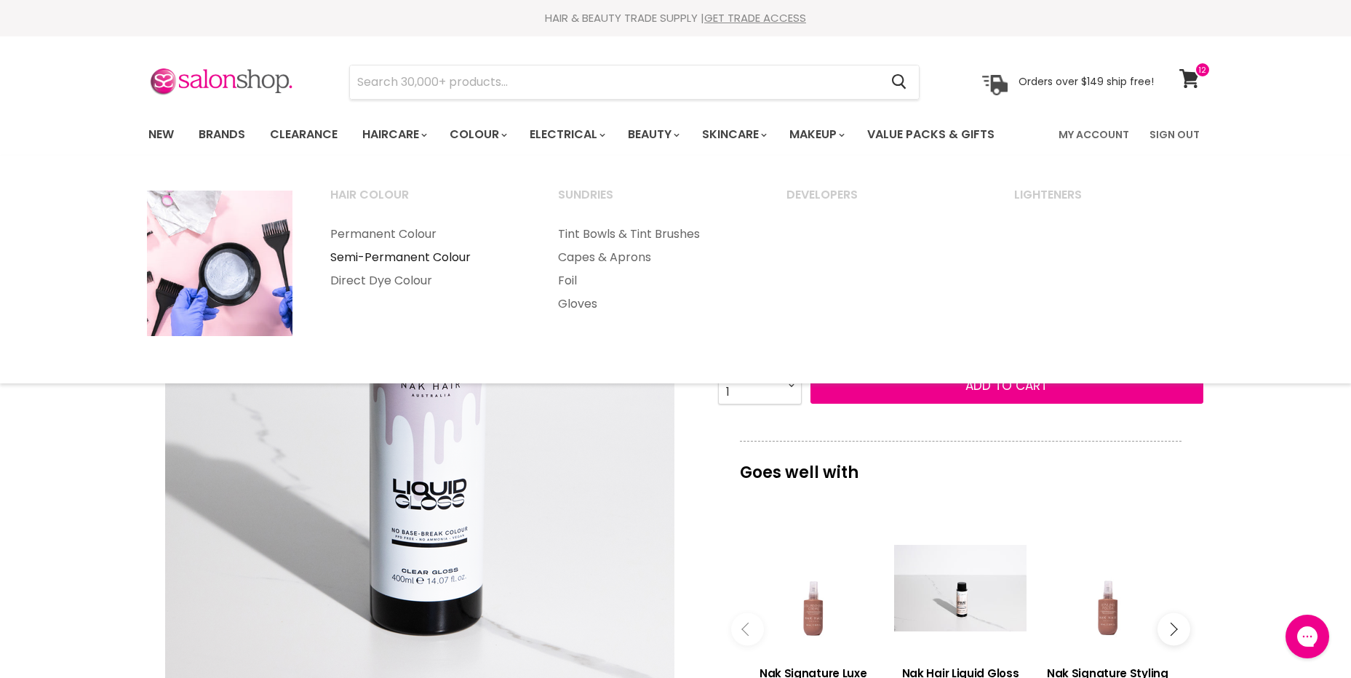
click at [398, 255] on link "Semi-Permanent Colour" at bounding box center [425, 257] width 226 height 23
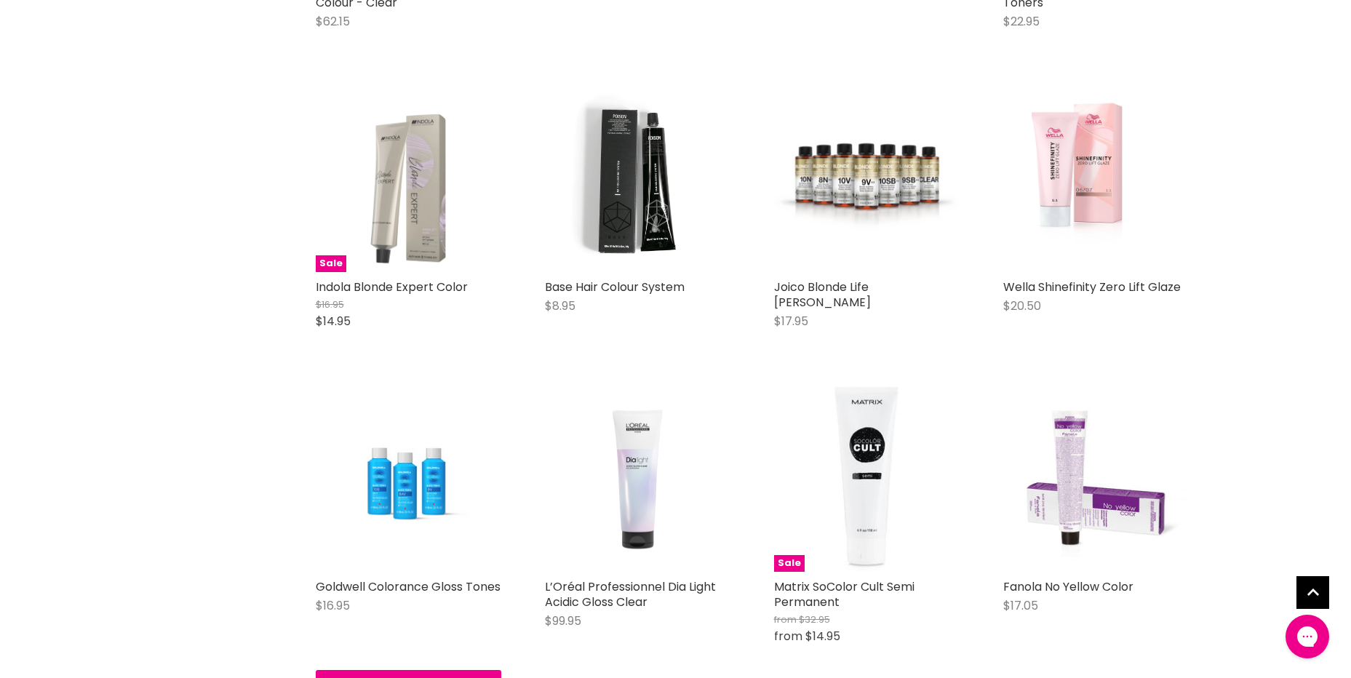
click at [405, 502] on img "Main content" at bounding box center [409, 479] width 186 height 120
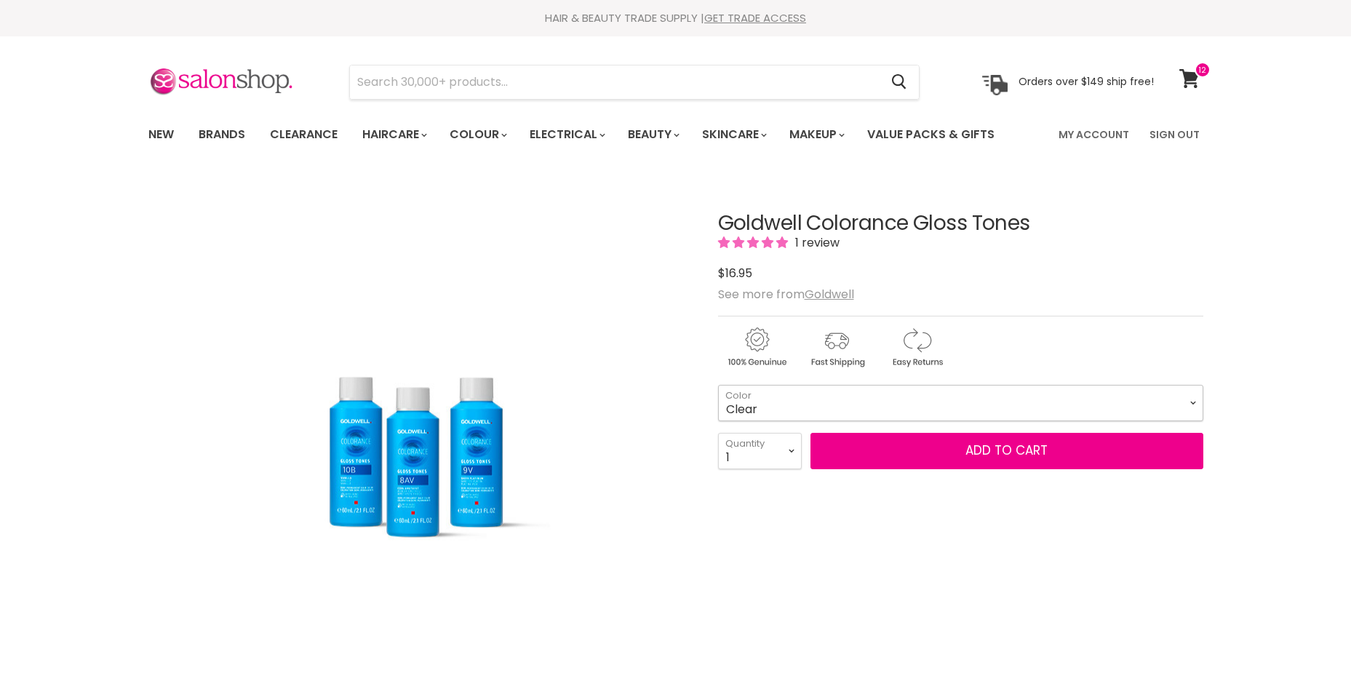
click at [806, 405] on select "Clear 8AV 8GPK 8V 8VPK 9BN 9CP 9PN 9PV 9S 9V 10AV 10B 10BN 10PV" at bounding box center [960, 403] width 485 height 36
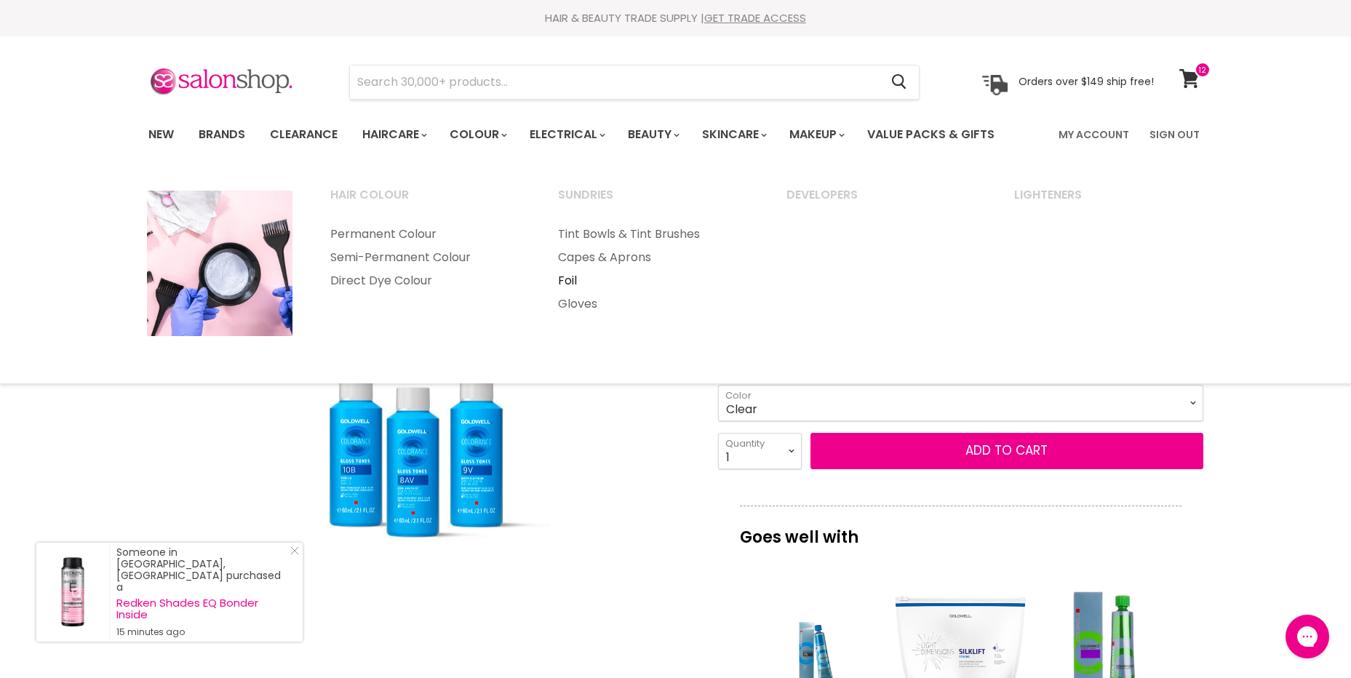
click at [578, 279] on link "Foil" at bounding box center [653, 280] width 226 height 23
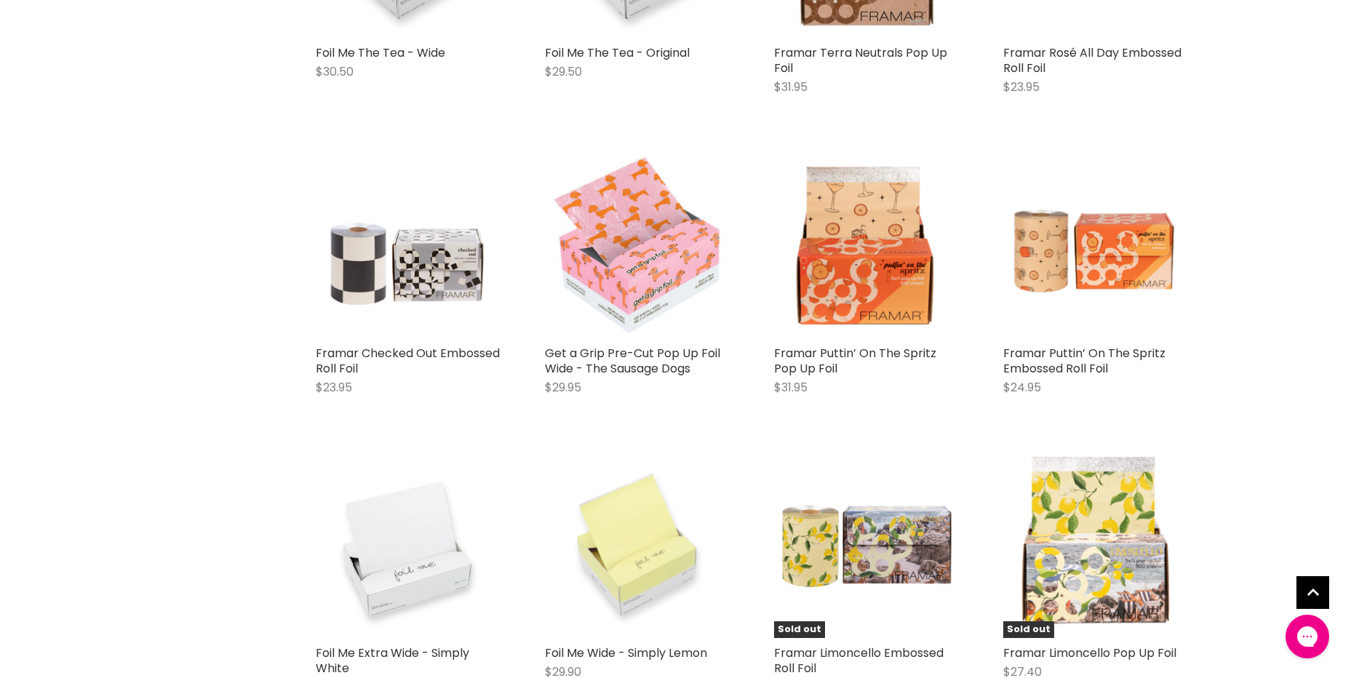
scroll to position [800, 0]
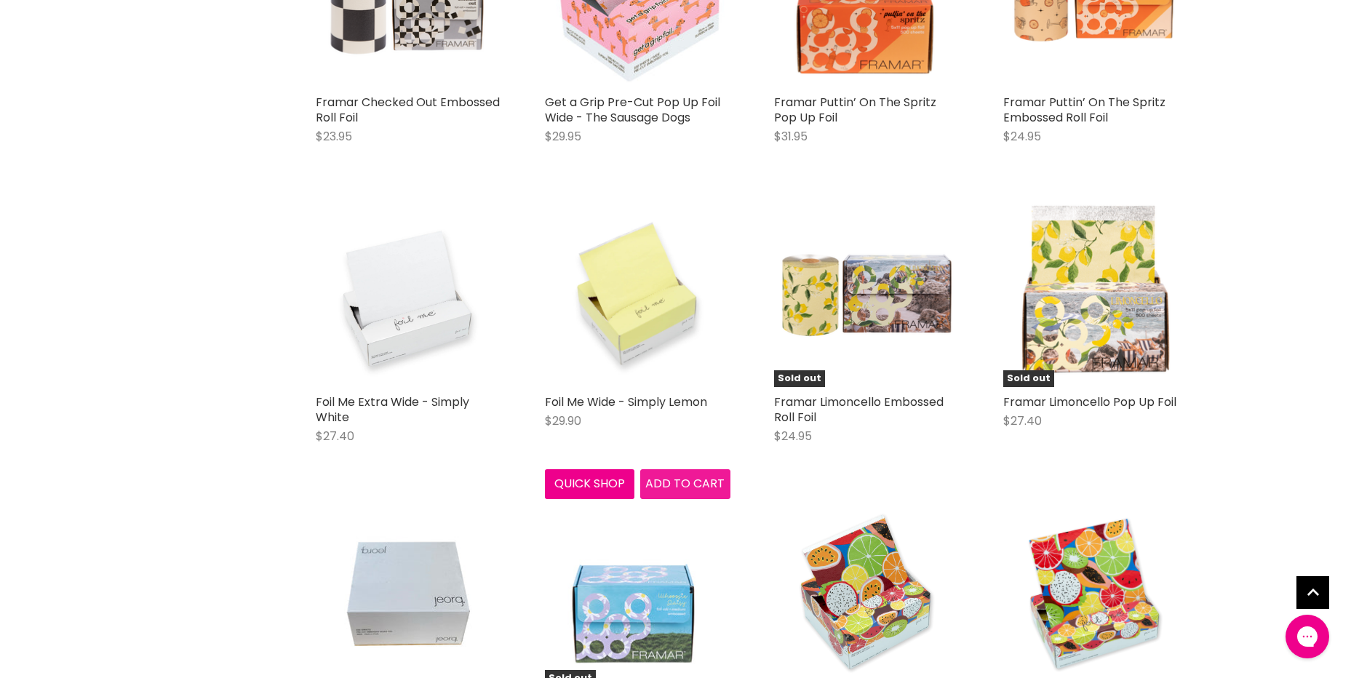
click at [662, 487] on span "Add to cart" at bounding box center [684, 483] width 79 height 17
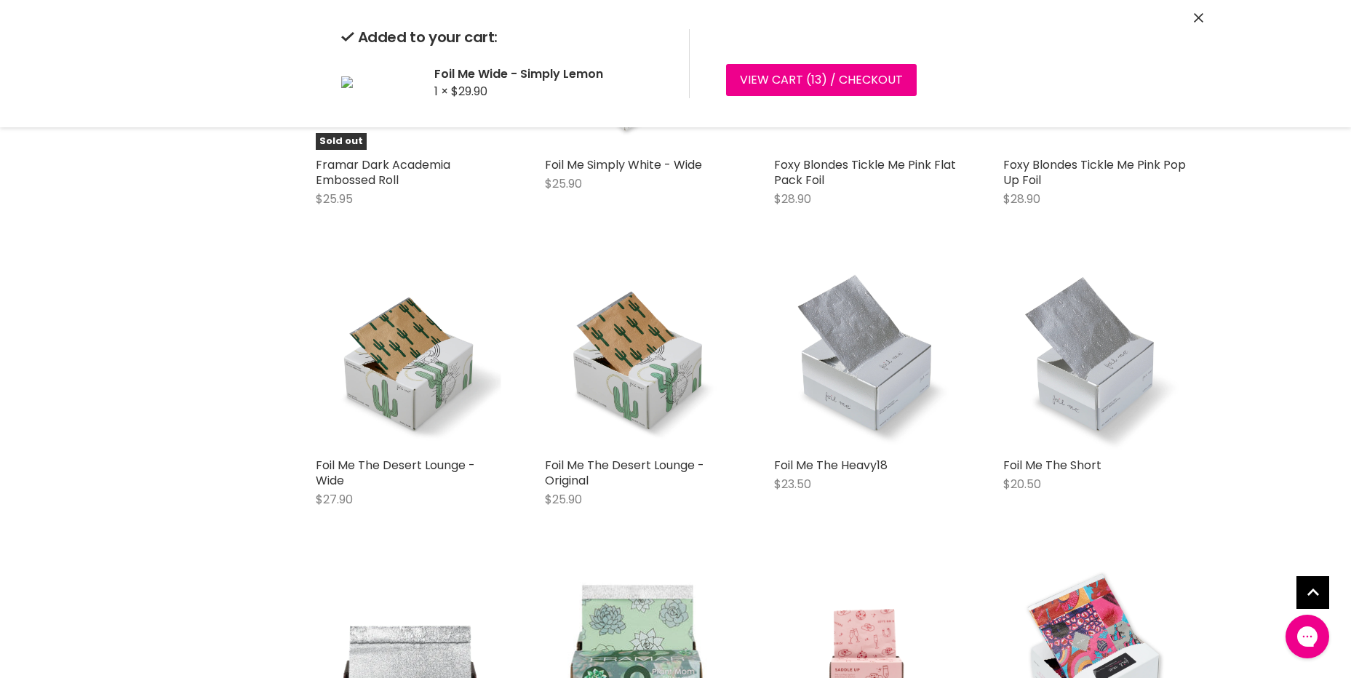
scroll to position [3129, 0]
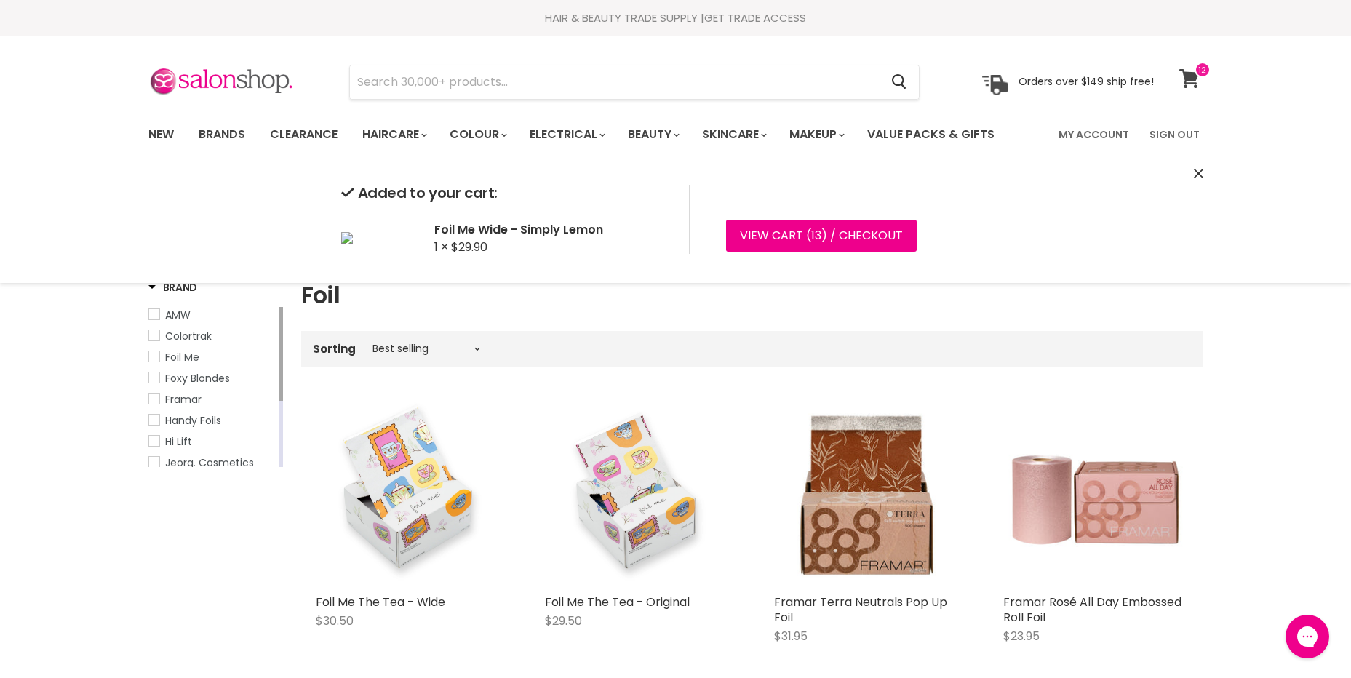
click at [1202, 75] on span at bounding box center [1203, 70] width 16 height 16
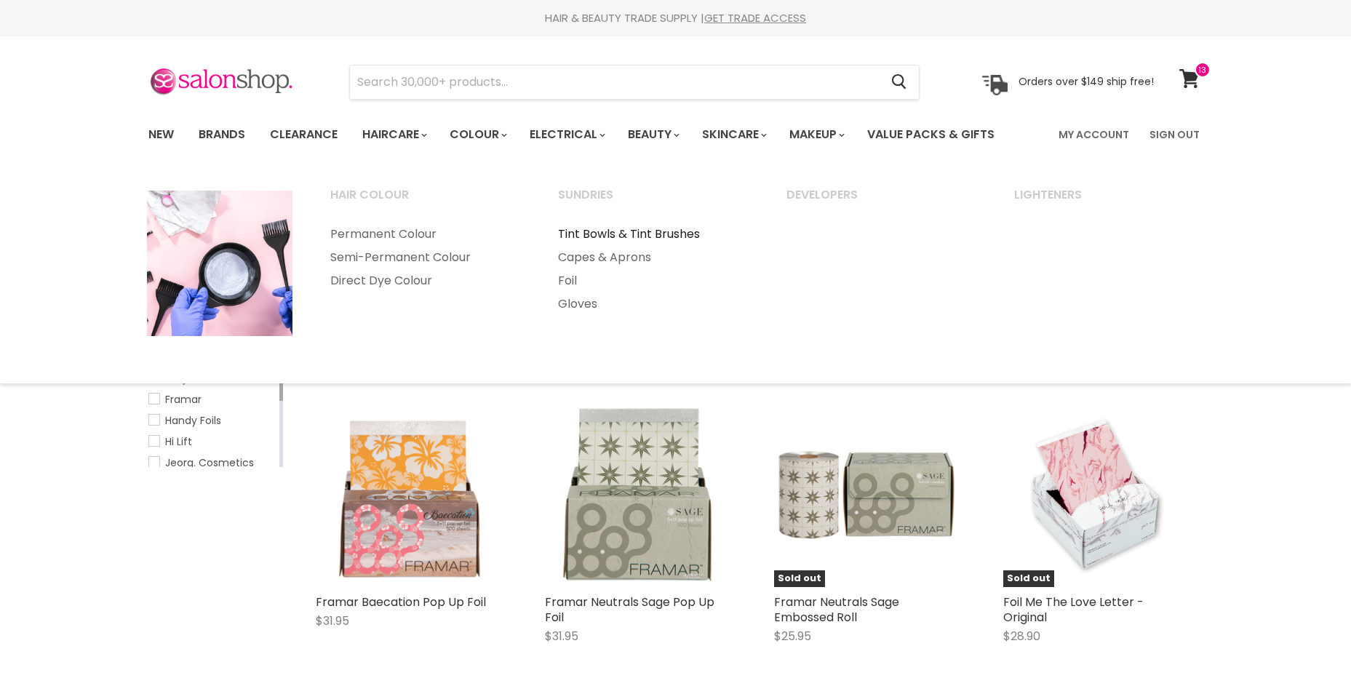
click at [588, 228] on link "Tint Bowls & Tint Brushes" at bounding box center [653, 234] width 226 height 23
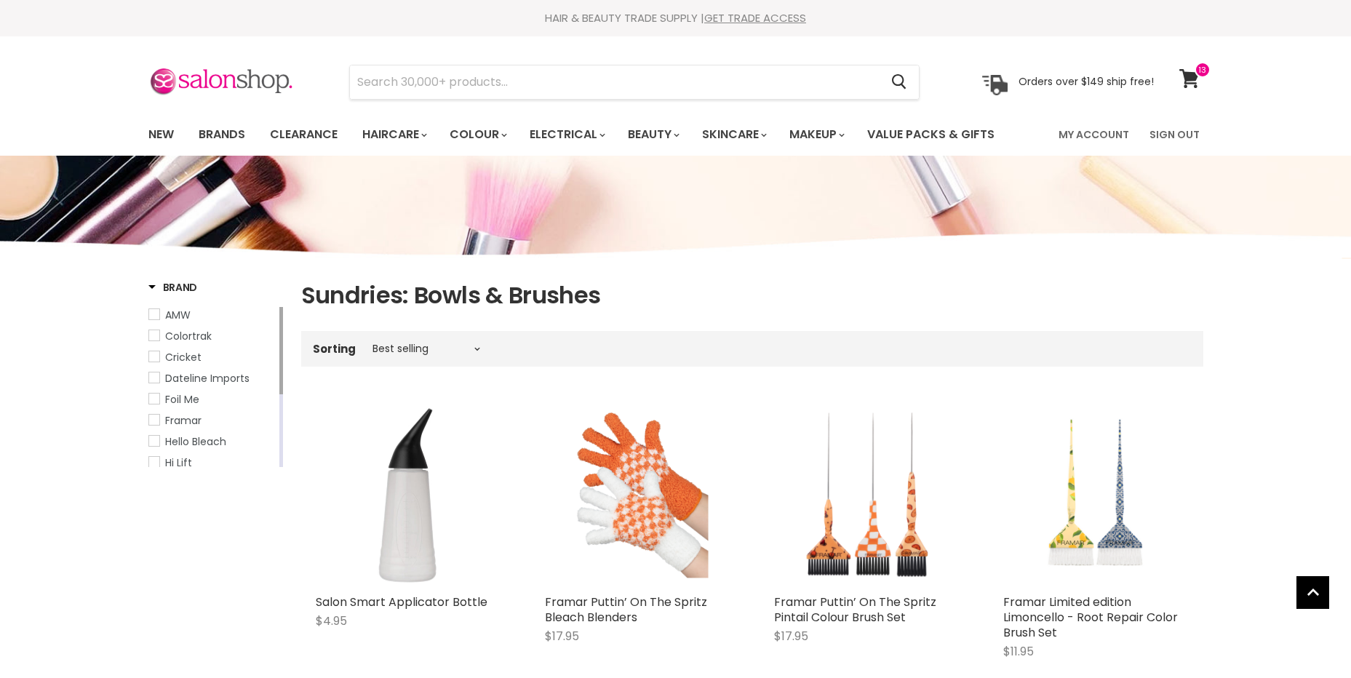
scroll to position [218, 0]
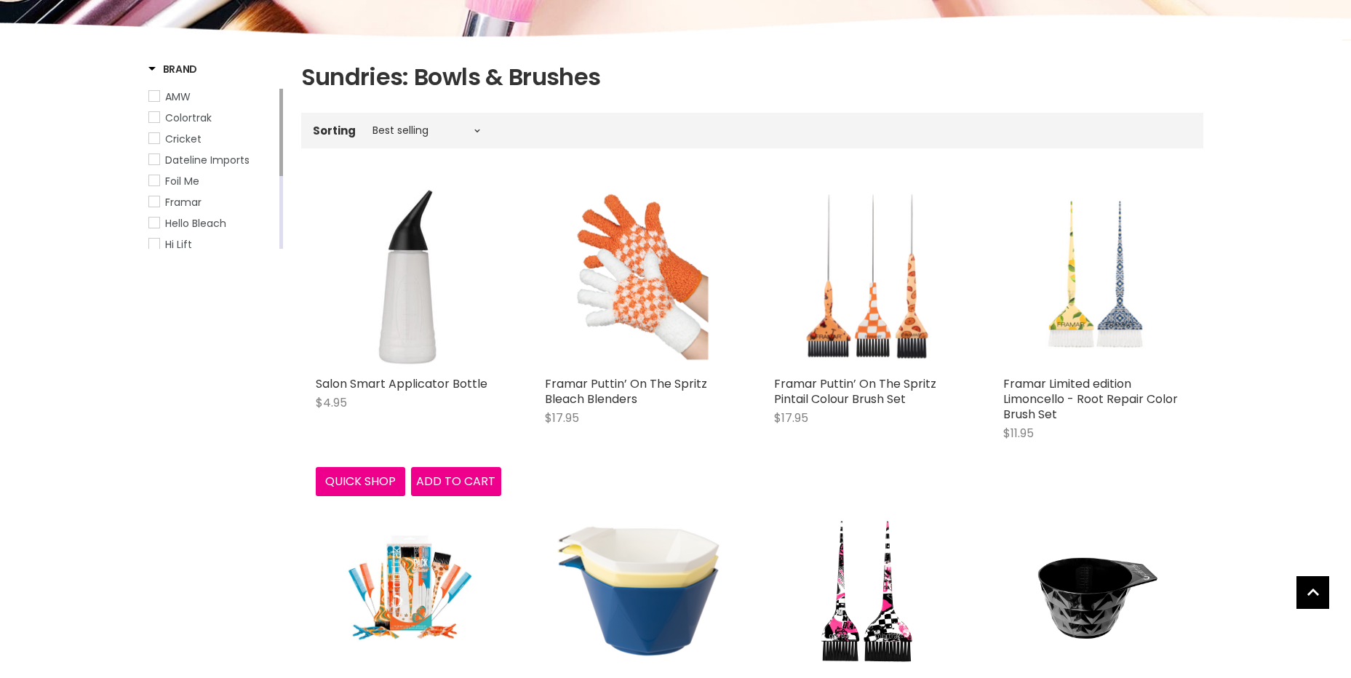
click at [434, 376] on link "Salon Smart Applicator Bottle" at bounding box center [402, 383] width 172 height 17
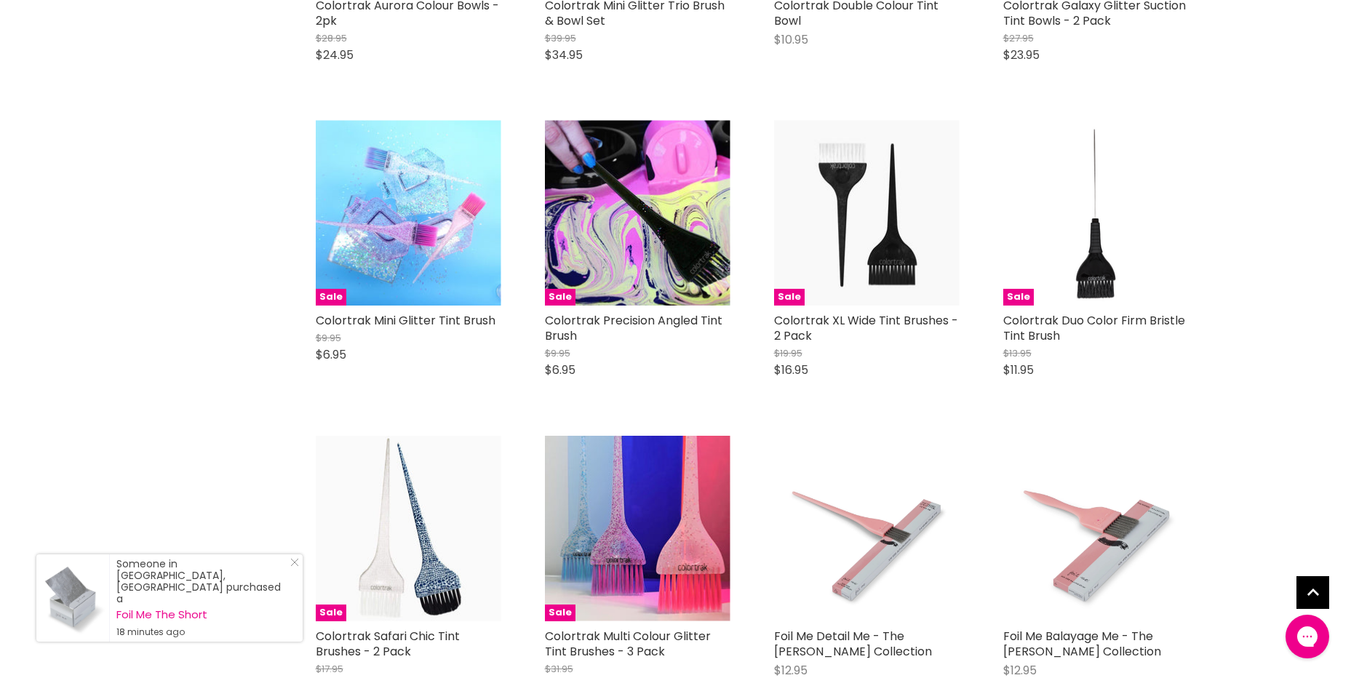
scroll to position [6354, 0]
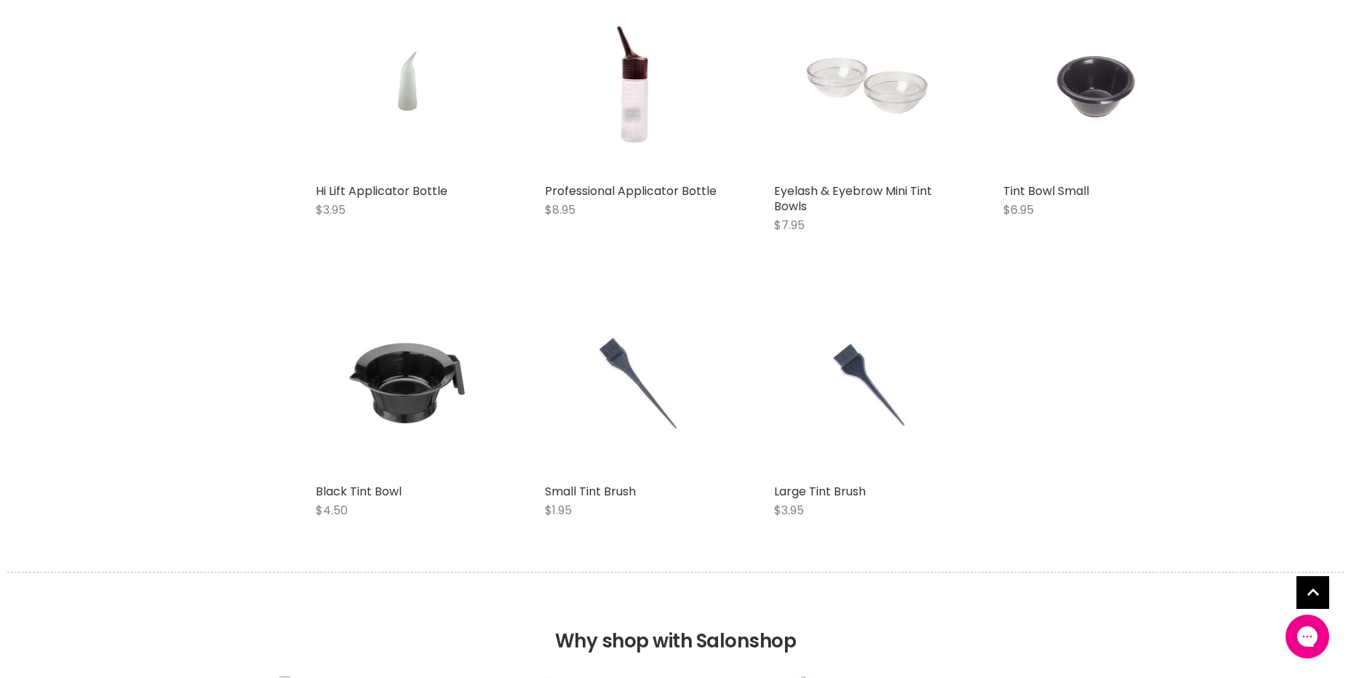
scroll to position [9047, 0]
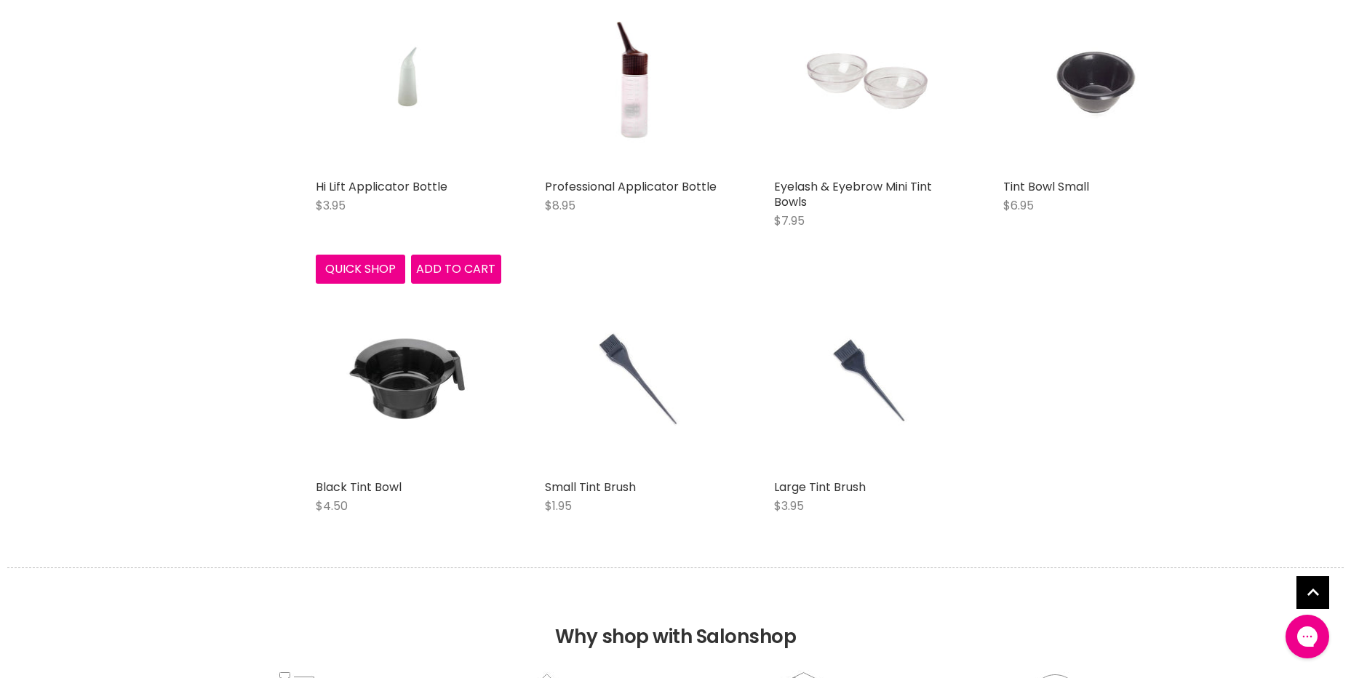
click at [408, 82] on img "Main content" at bounding box center [408, 79] width 124 height 186
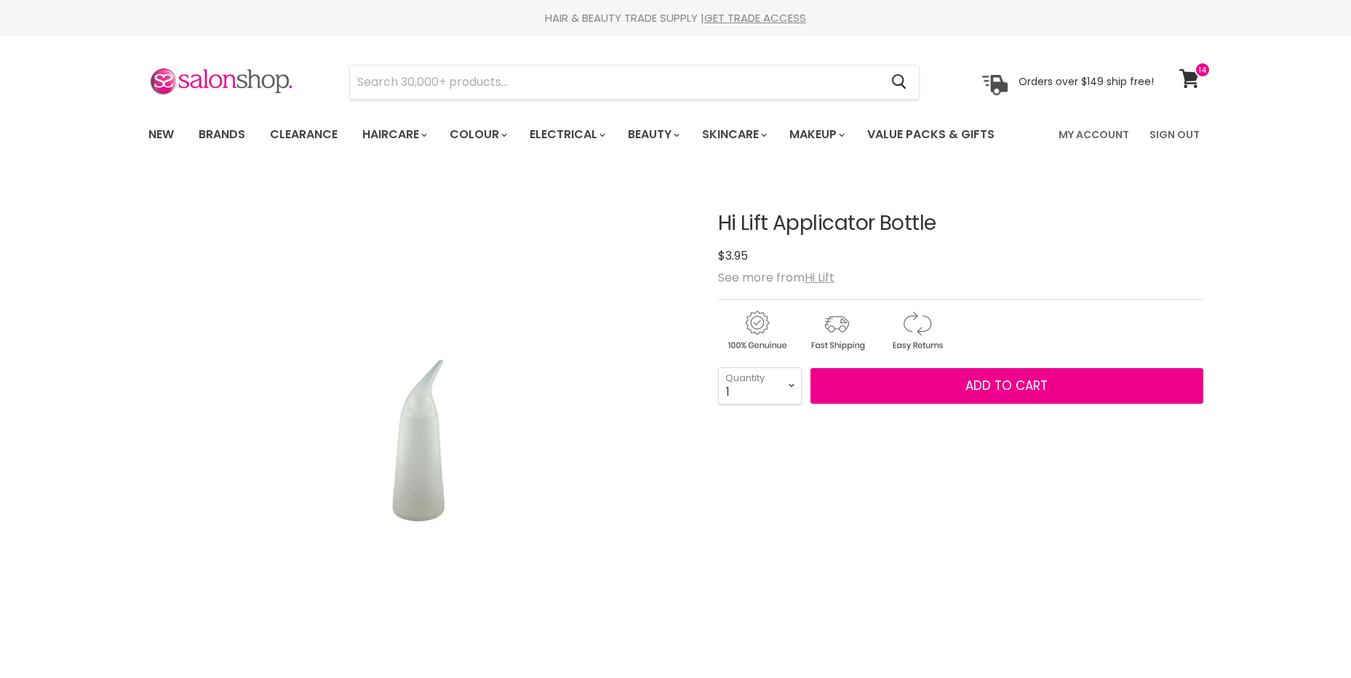
click at [504, 87] on input "Search" at bounding box center [615, 81] width 530 height 33
type input "c"
type input "lips"
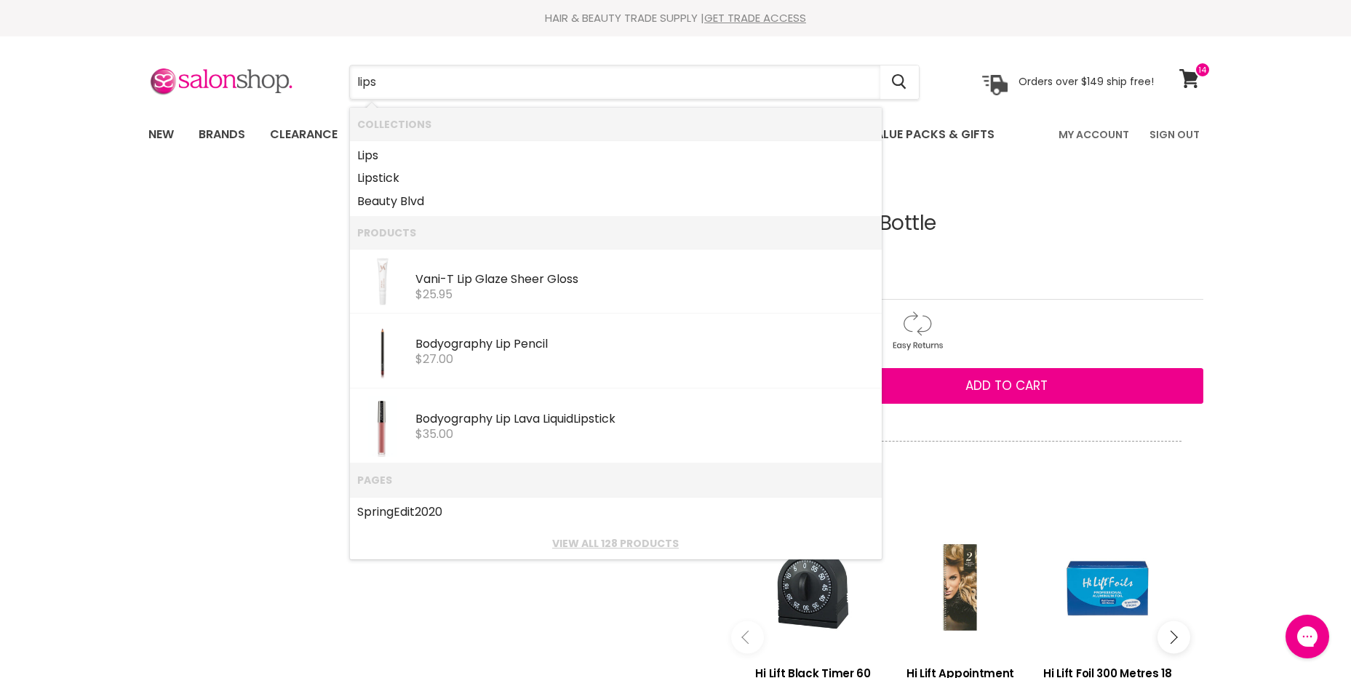
click at [504, 87] on input "lips" at bounding box center [615, 81] width 530 height 33
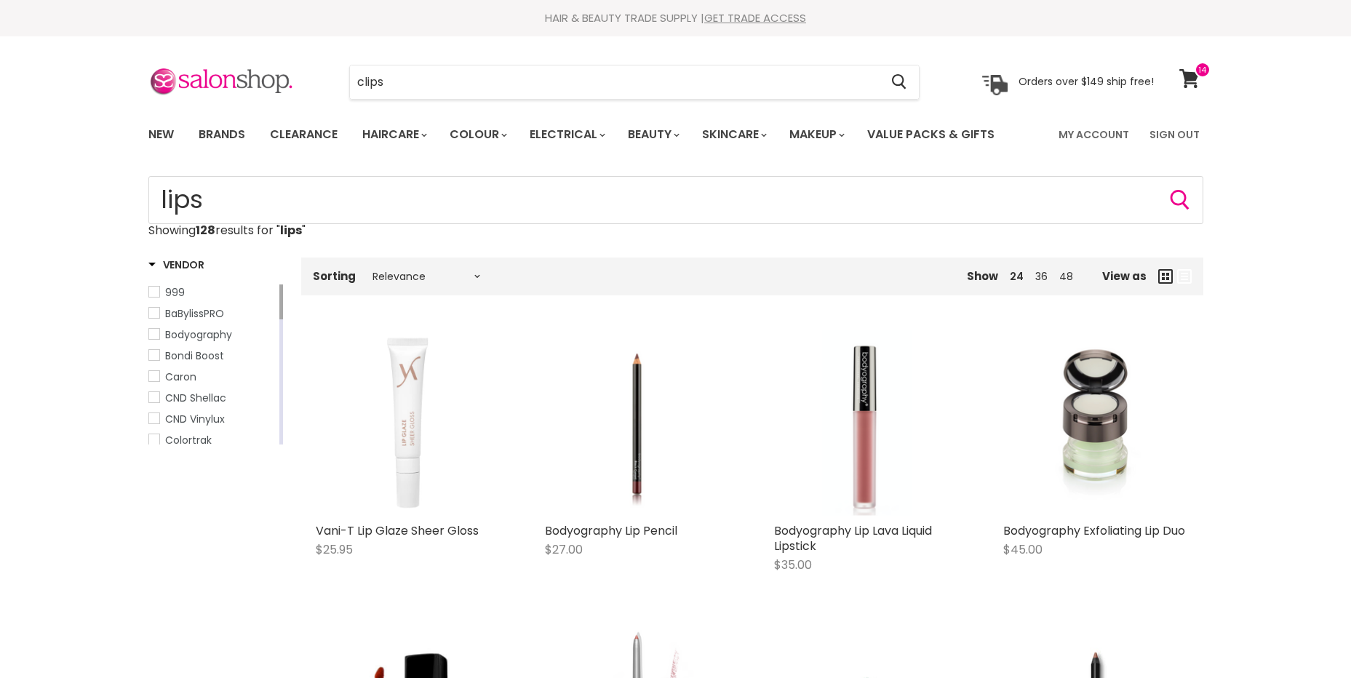
type input "clips"
click button "Cancel" at bounding box center [0, 0] width 0 height 0
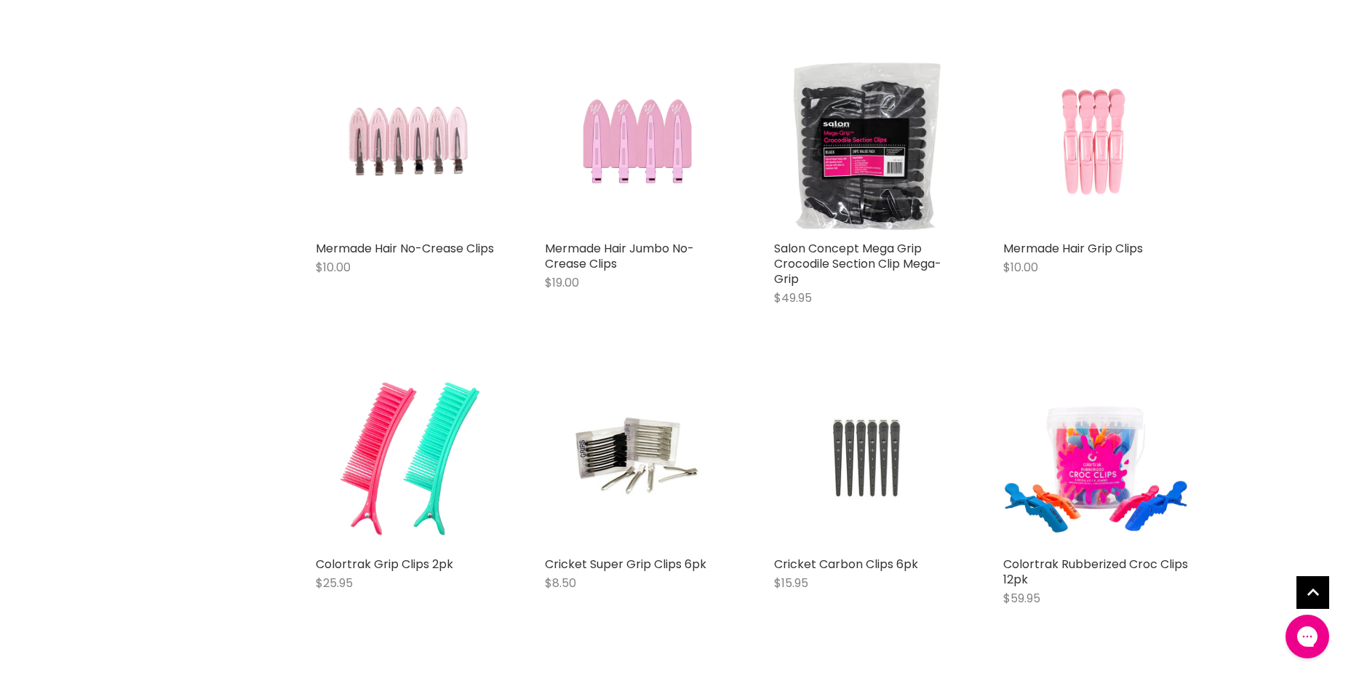
type input "clips*"
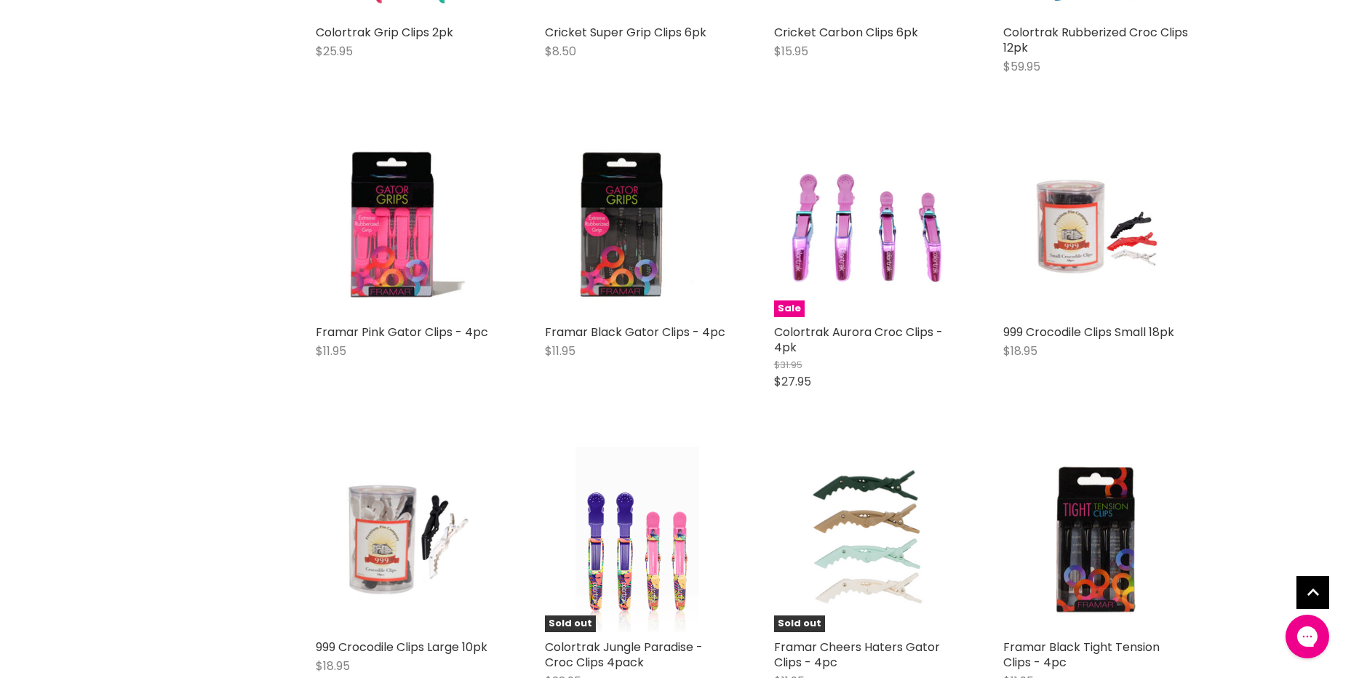
scroll to position [1237, 0]
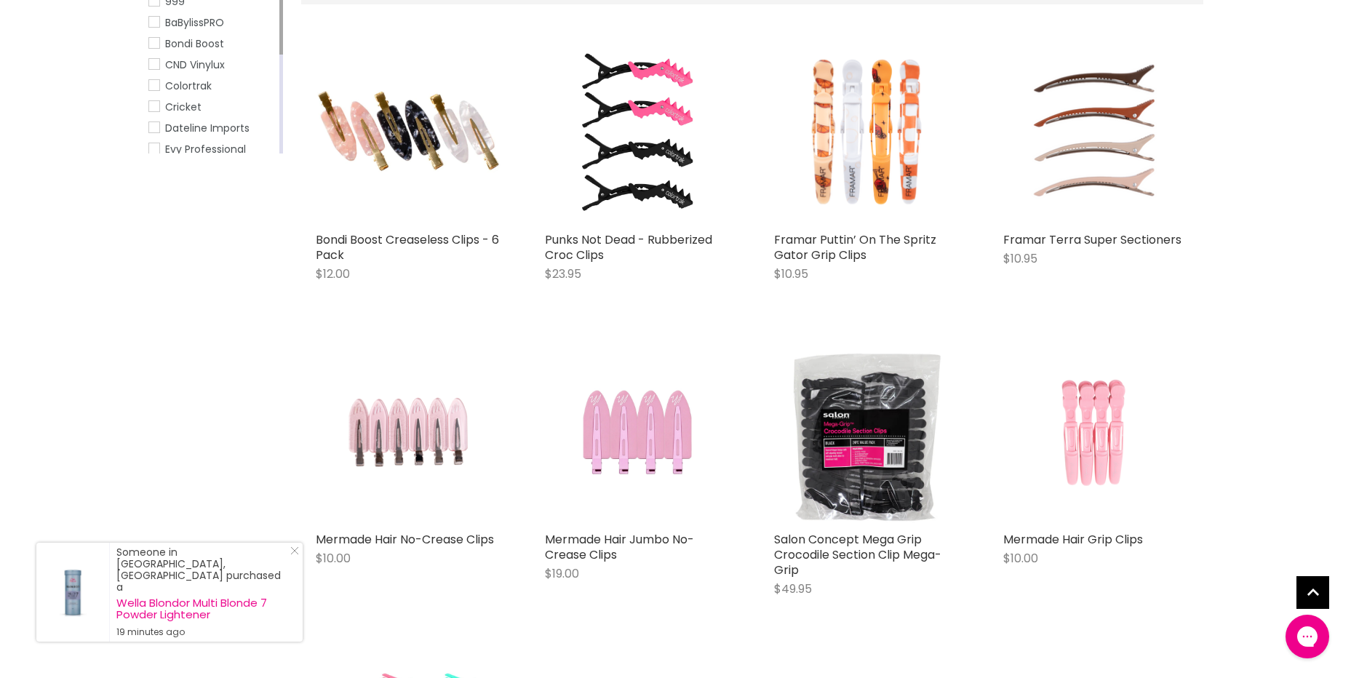
scroll to position [73, 0]
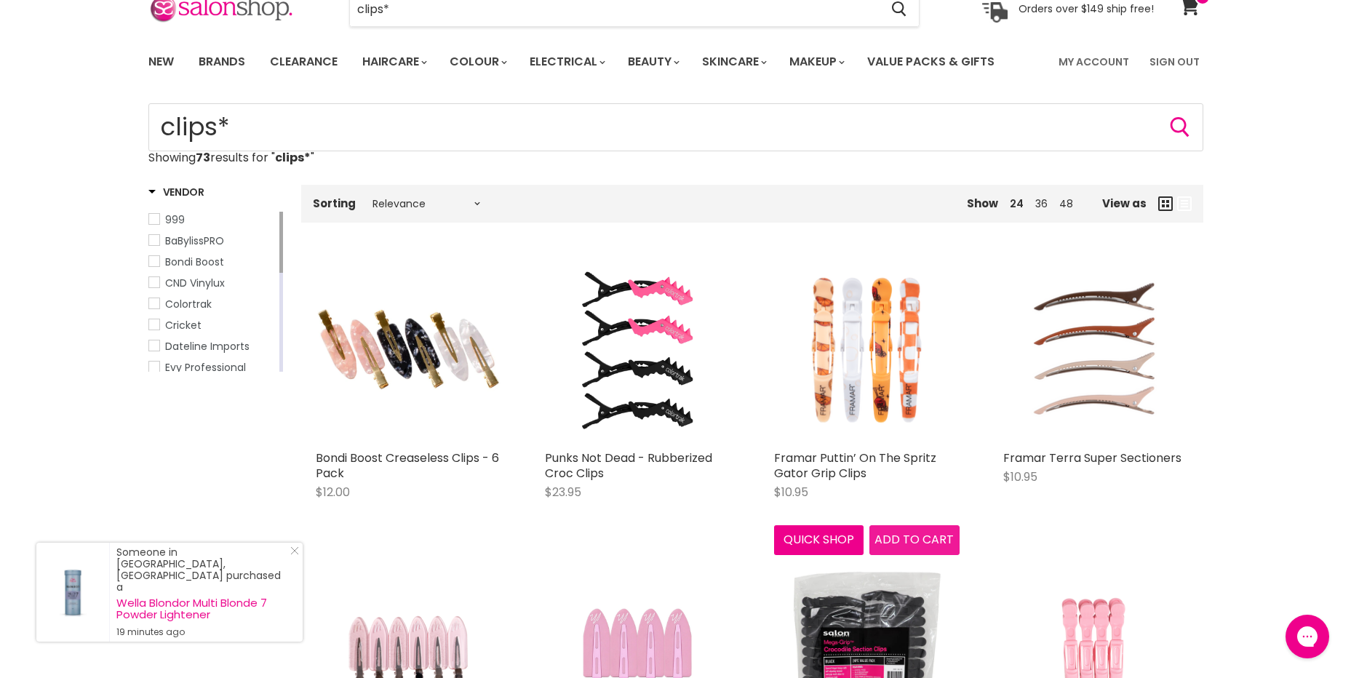
click at [908, 534] on span "Add to cart" at bounding box center [914, 539] width 79 height 17
click at [894, 539] on span "Add to cart" at bounding box center [914, 539] width 79 height 17
click at [930, 540] on span "Add to cart" at bounding box center [914, 539] width 79 height 17
click at [925, 536] on span "Add to cart" at bounding box center [914, 539] width 79 height 17
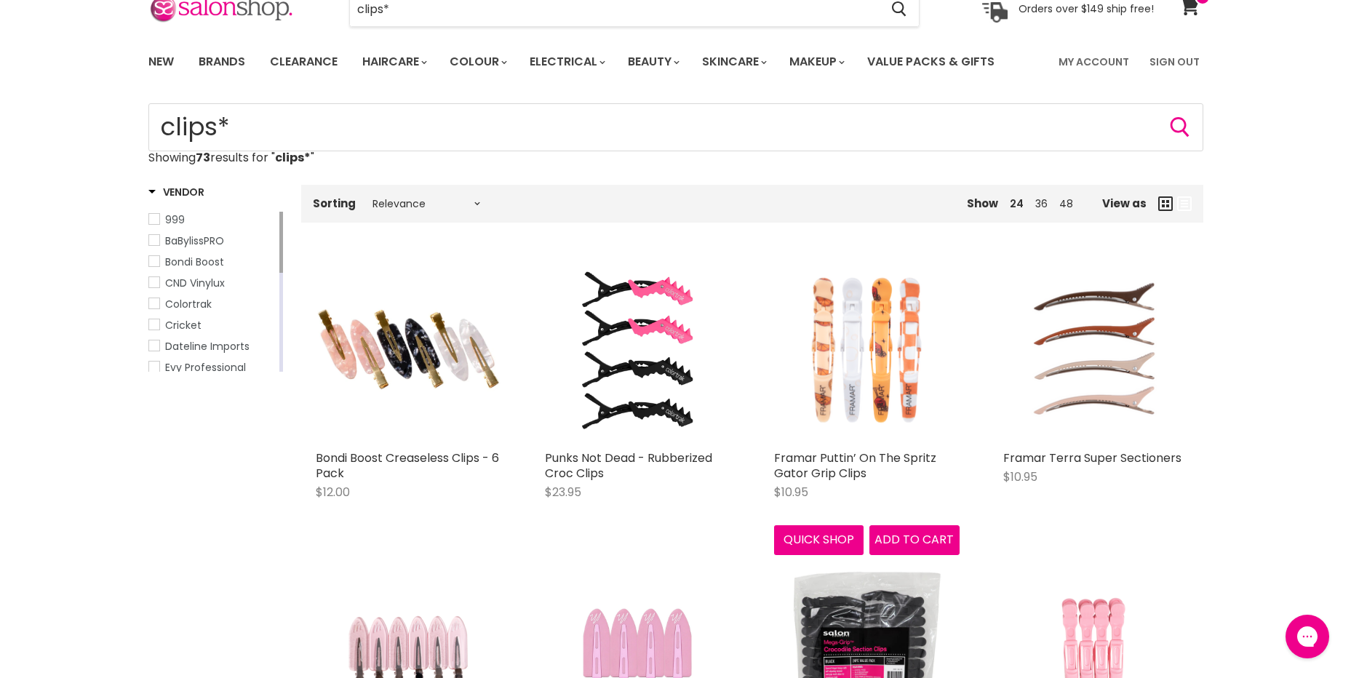
click at [876, 404] on img "Main content" at bounding box center [867, 351] width 186 height 186
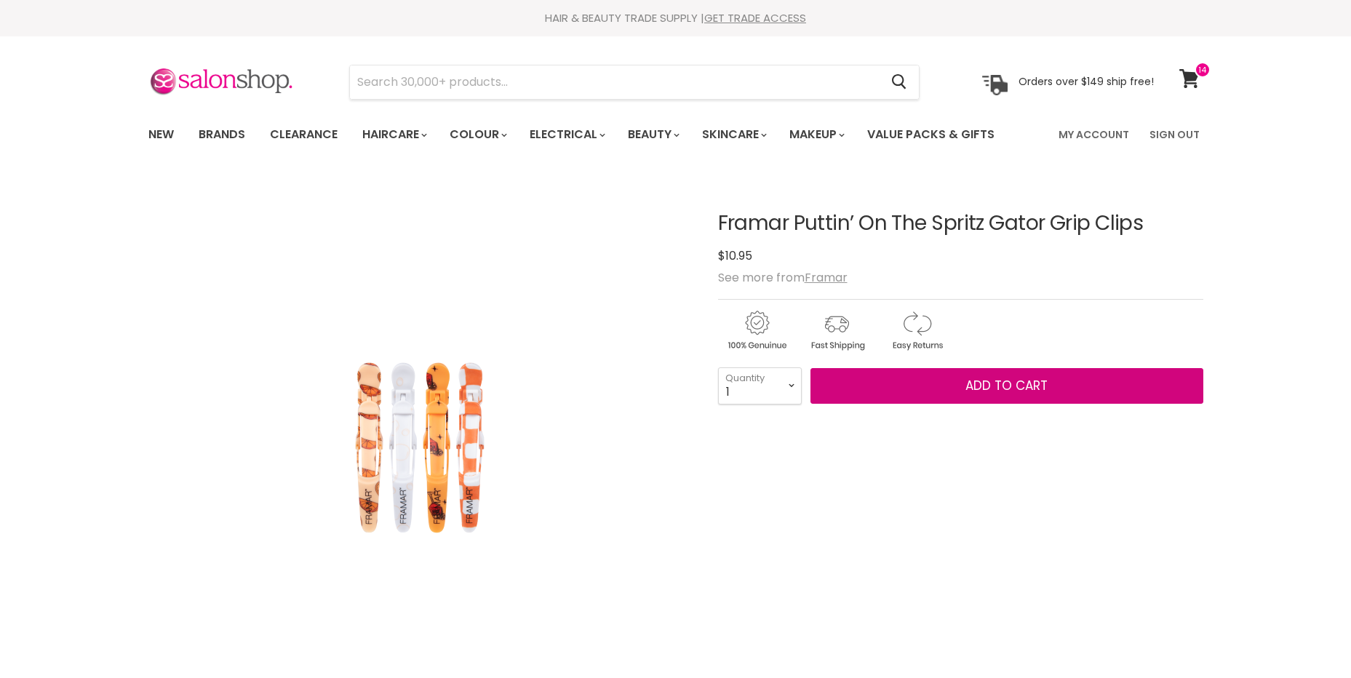
click at [857, 382] on button "Add to cart" at bounding box center [1007, 386] width 393 height 36
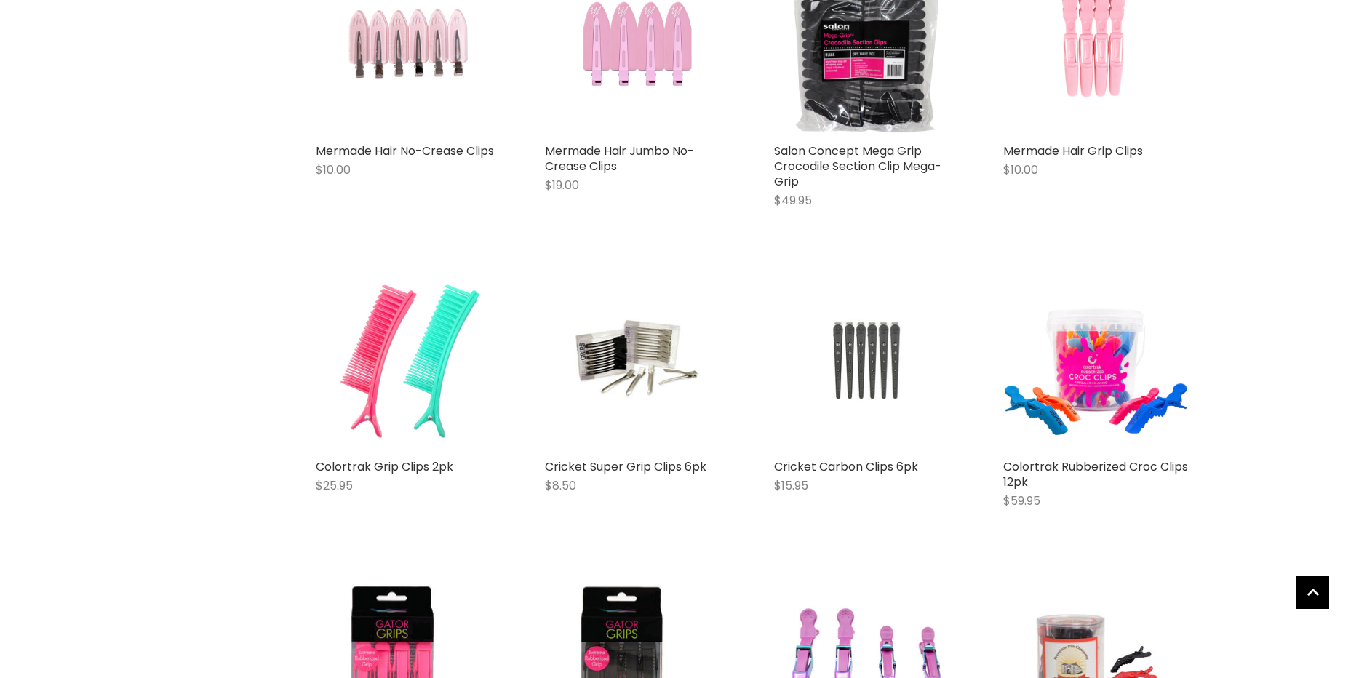
scroll to position [1189, 0]
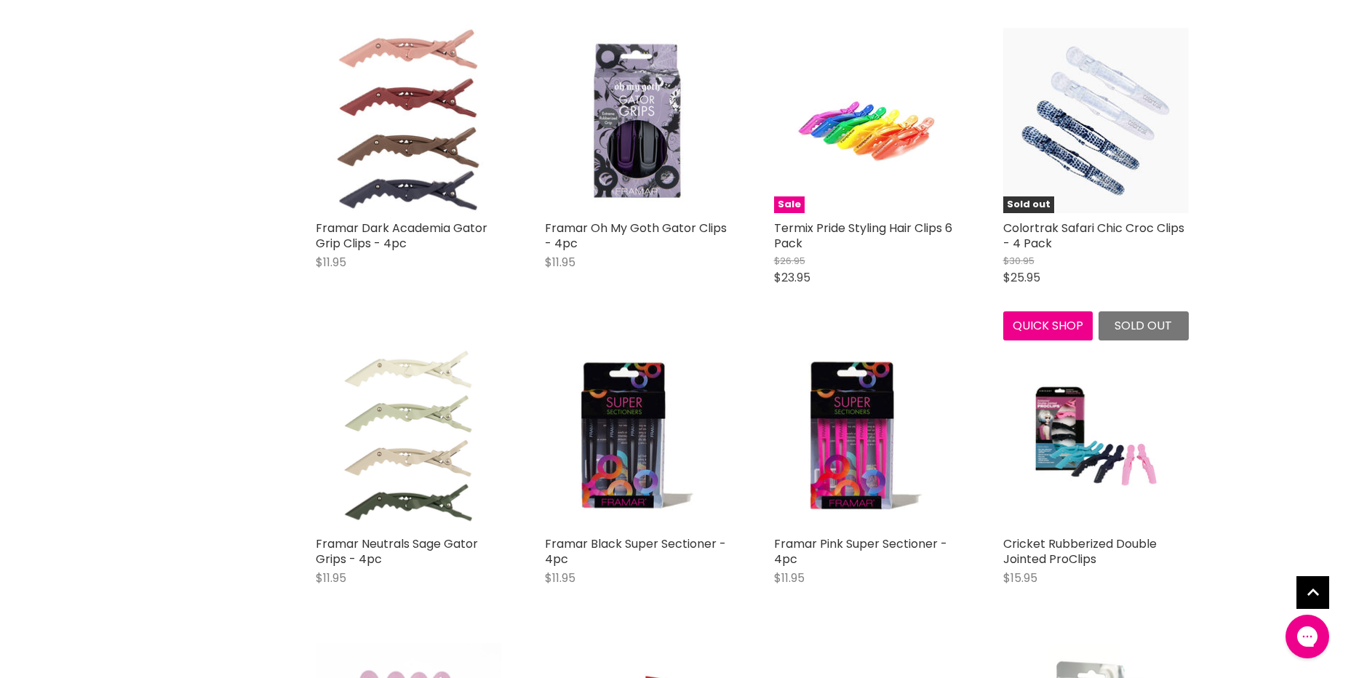
scroll to position [2135, 0]
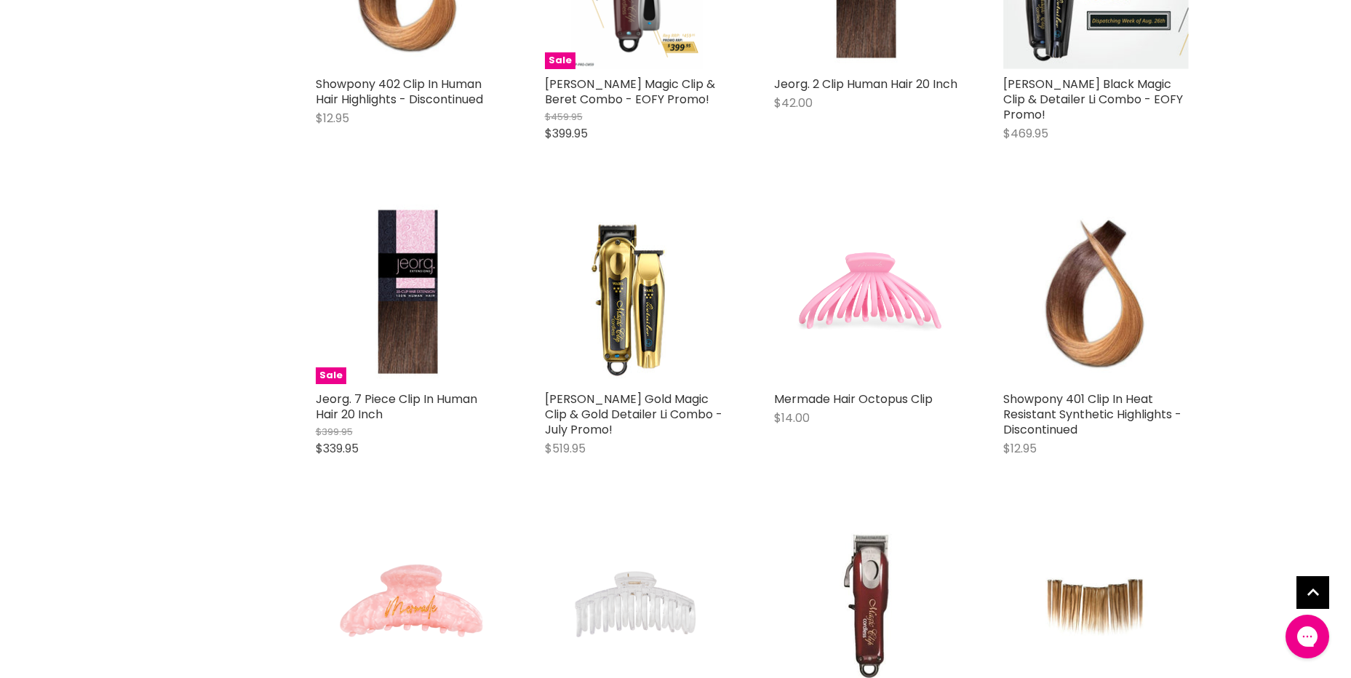
scroll to position [5046, 0]
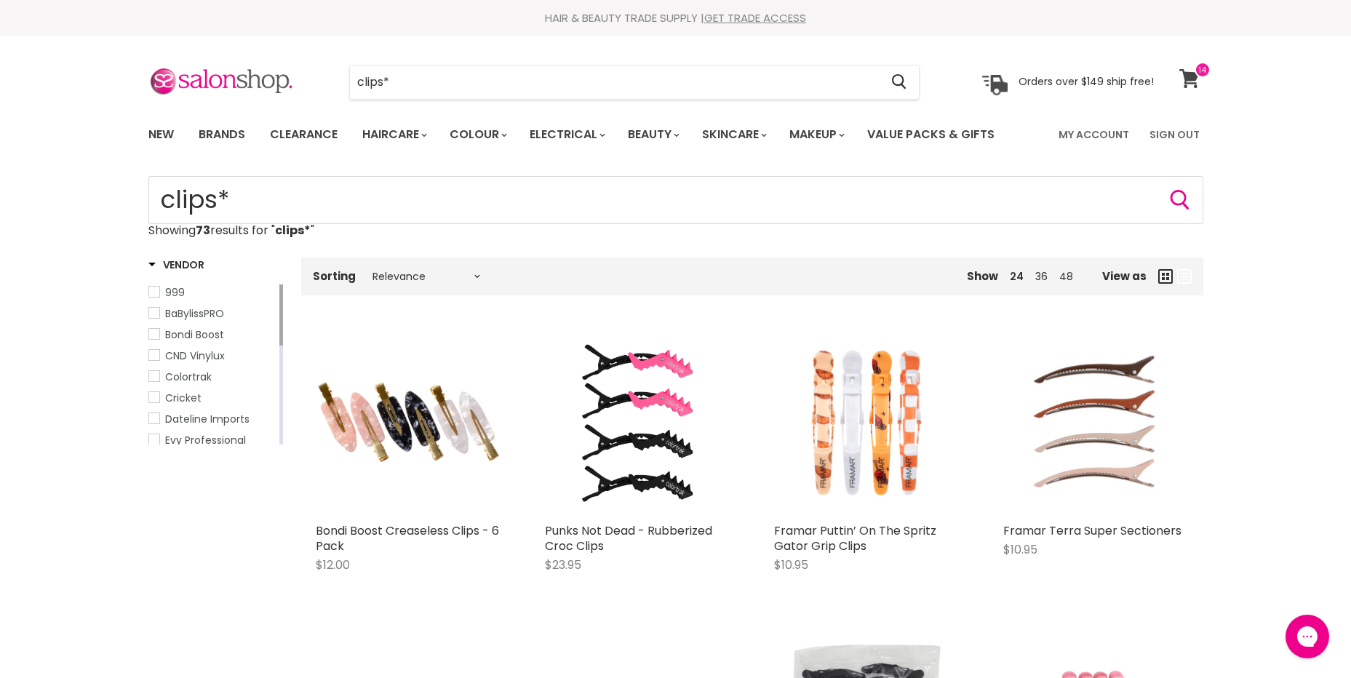
click at [1184, 75] on icon at bounding box center [1190, 78] width 20 height 19
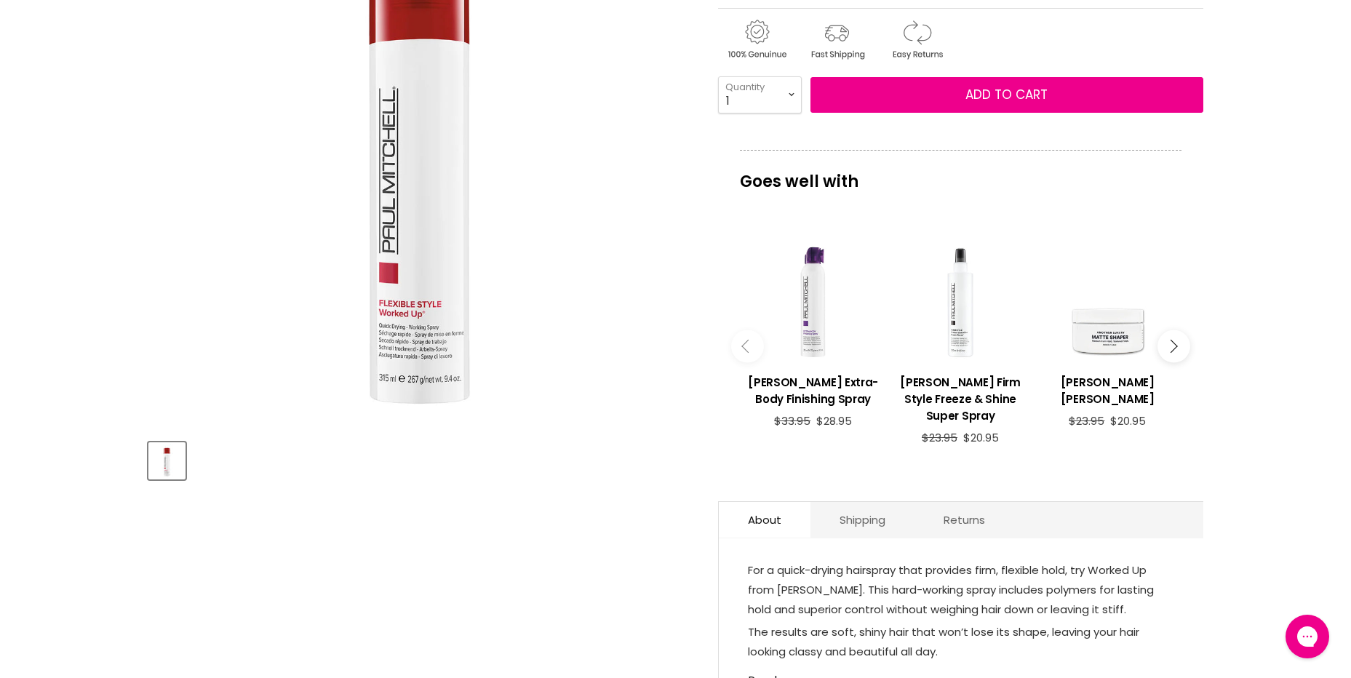
scroll to position [218, 0]
